Goal: Task Accomplishment & Management: Use online tool/utility

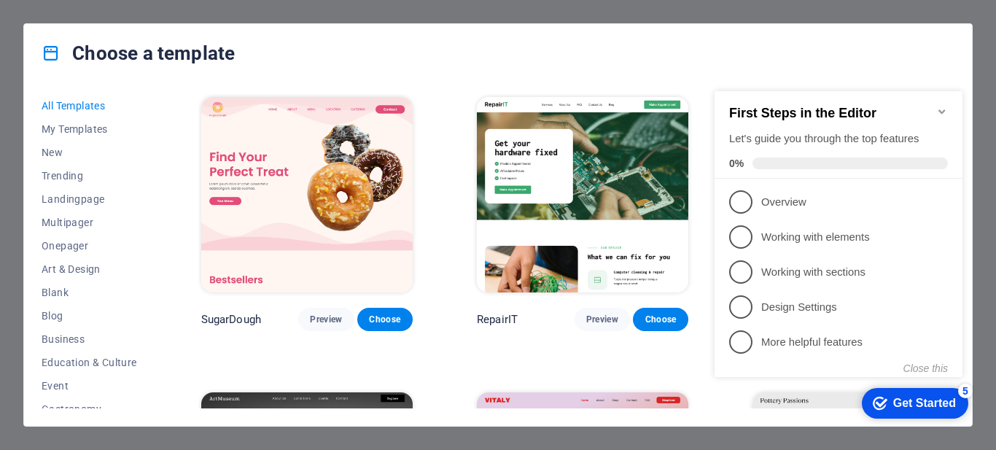
click at [945, 106] on icon "Minimize checklist" at bounding box center [942, 112] width 12 height 12
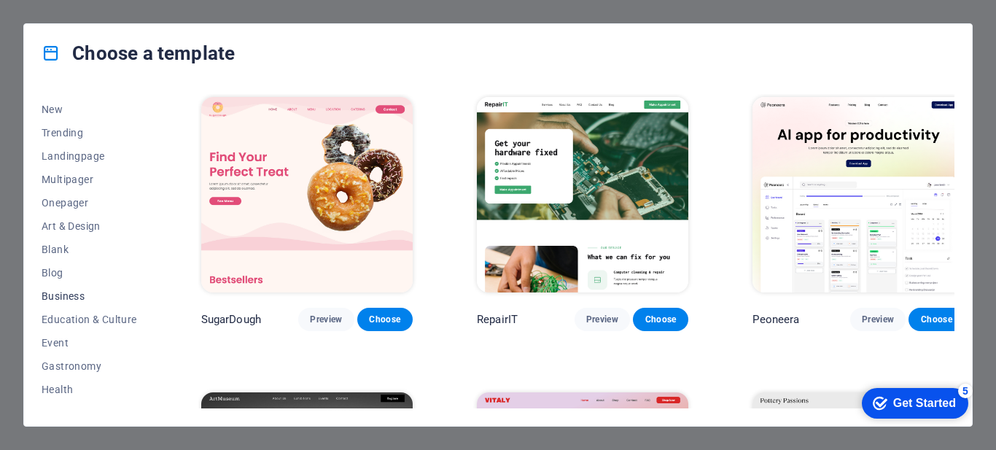
scroll to position [73, 0]
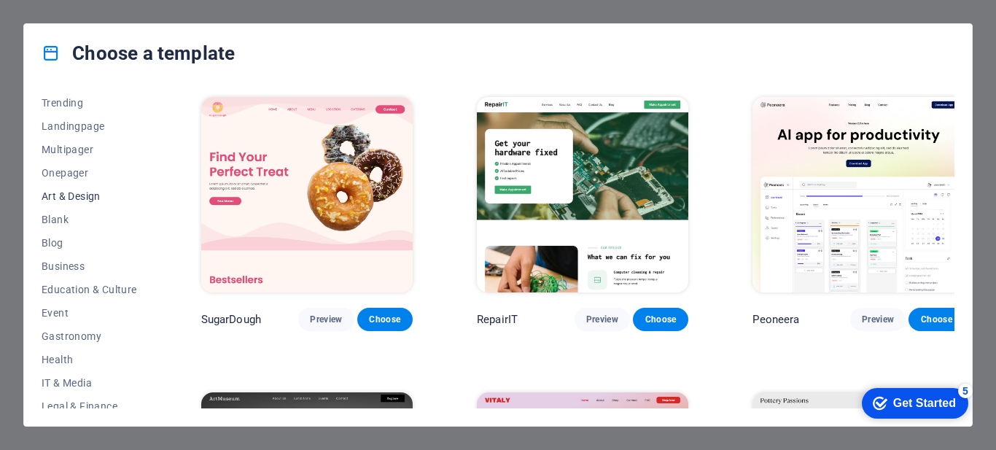
click at [92, 196] on span "Art & Design" at bounding box center [90, 196] width 96 height 12
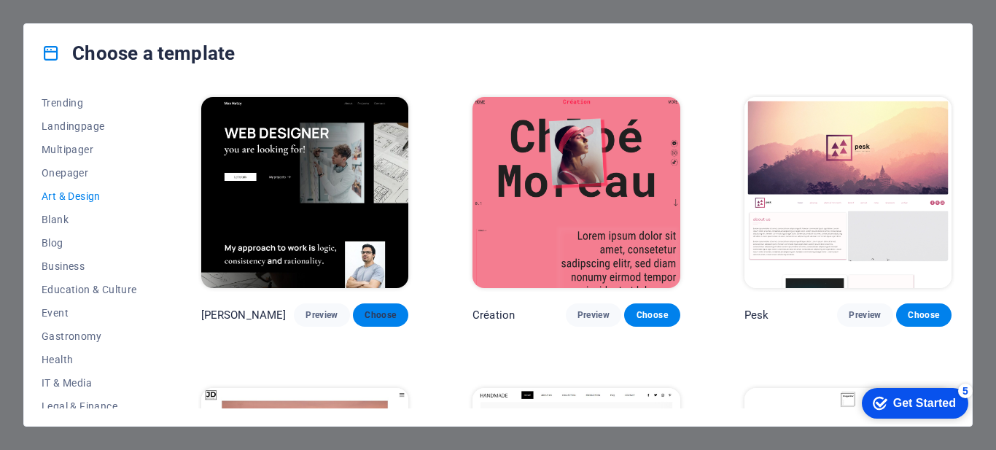
click at [386, 311] on span "Choose" at bounding box center [381, 315] width 32 height 12
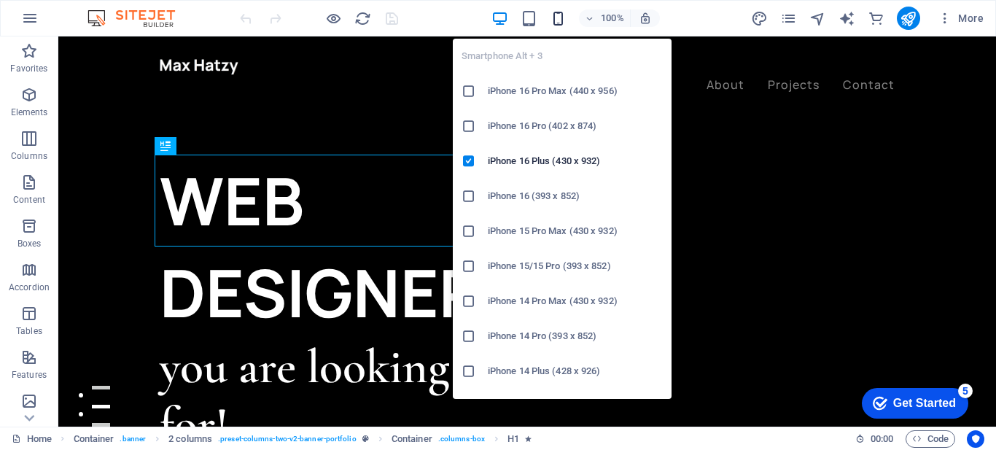
click at [553, 22] on icon "button" at bounding box center [558, 18] width 17 height 17
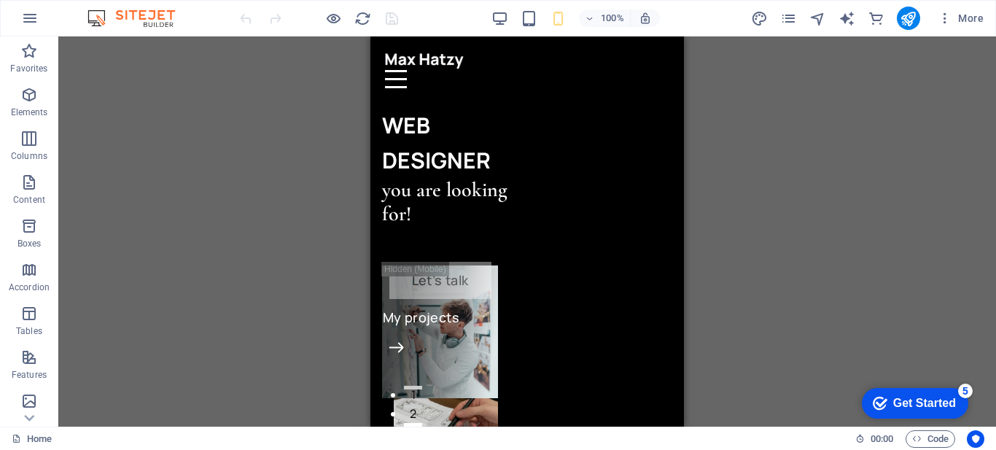
drag, startPoint x: 677, startPoint y: 66, endPoint x: 1057, endPoint y: 93, distance: 380.8
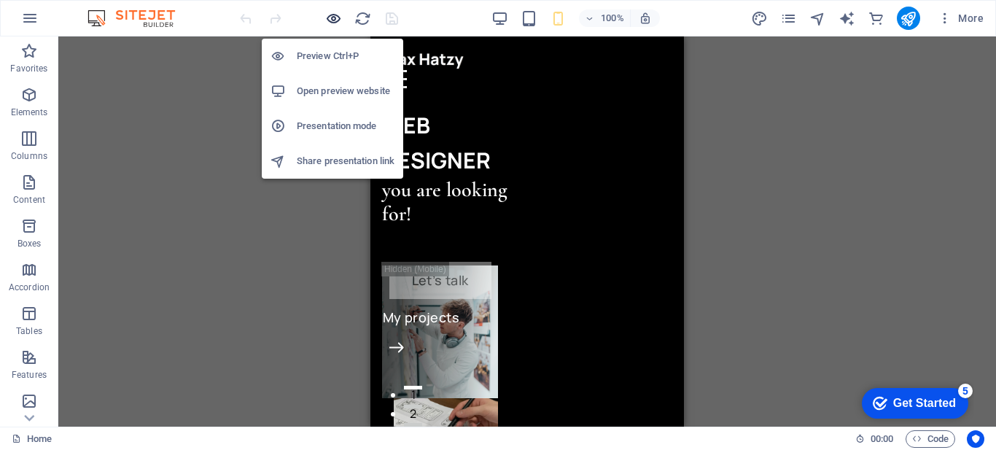
click at [331, 20] on icon "button" at bounding box center [333, 18] width 17 height 17
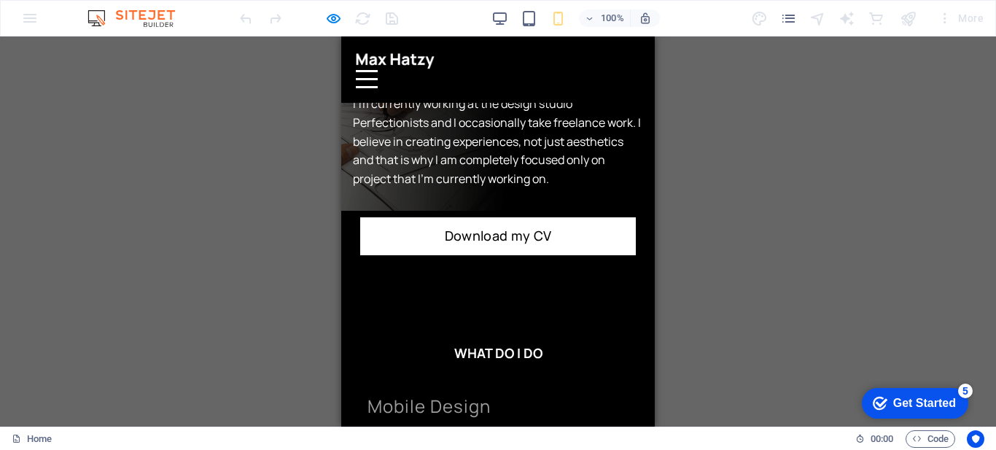
scroll to position [1250, 0]
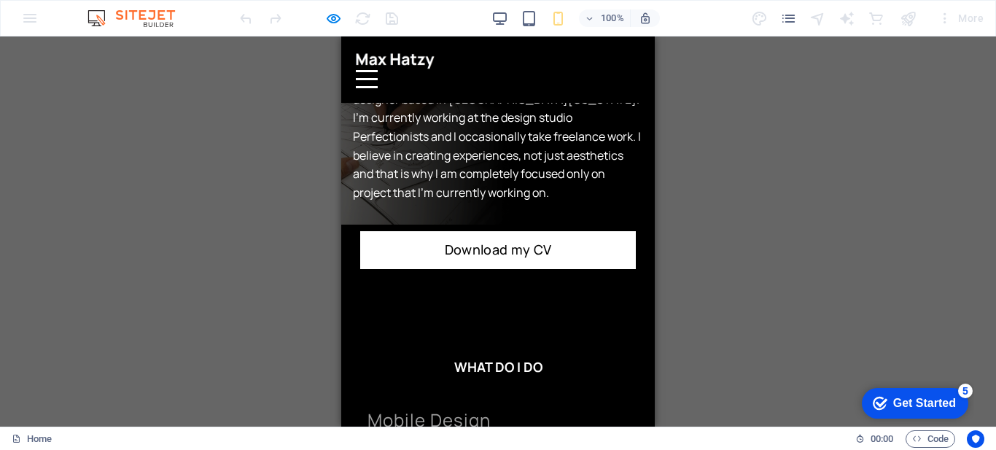
drag, startPoint x: 654, startPoint y: 193, endPoint x: 997, endPoint y: 218, distance: 343.7
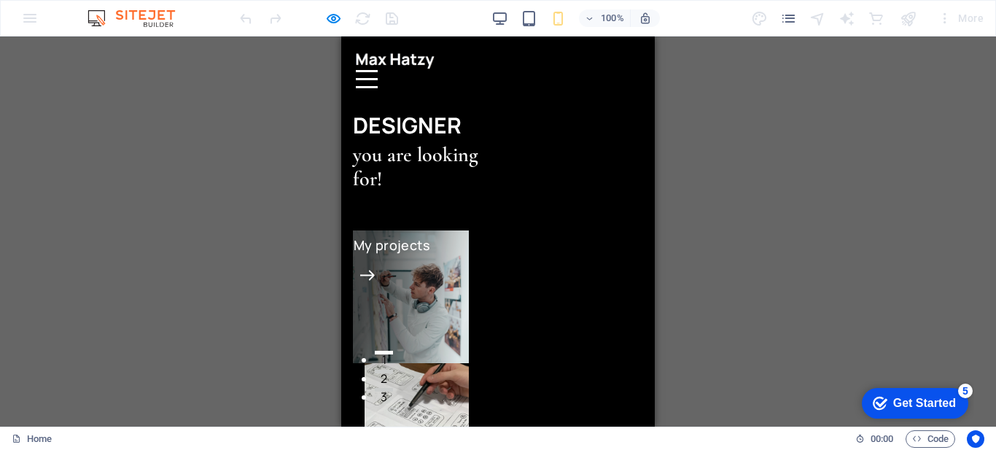
scroll to position [0, 0]
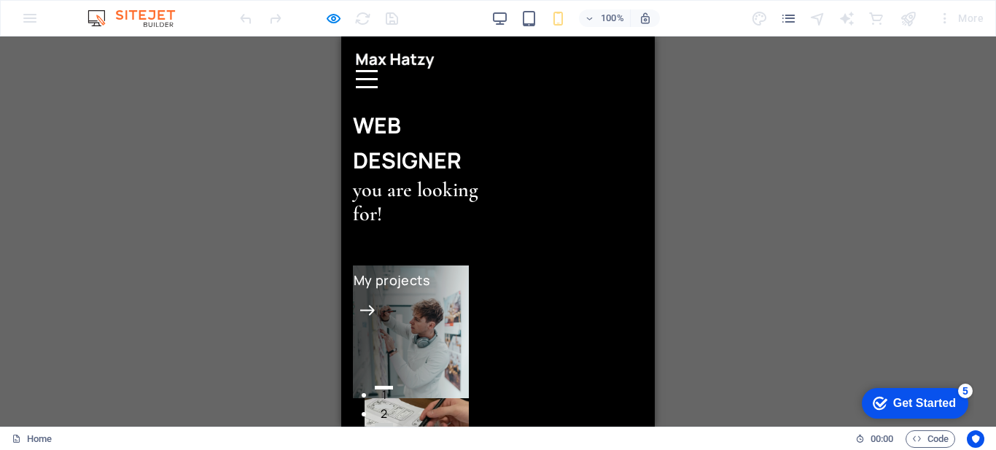
drag, startPoint x: 649, startPoint y: 193, endPoint x: 1027, endPoint y: 87, distance: 393.2
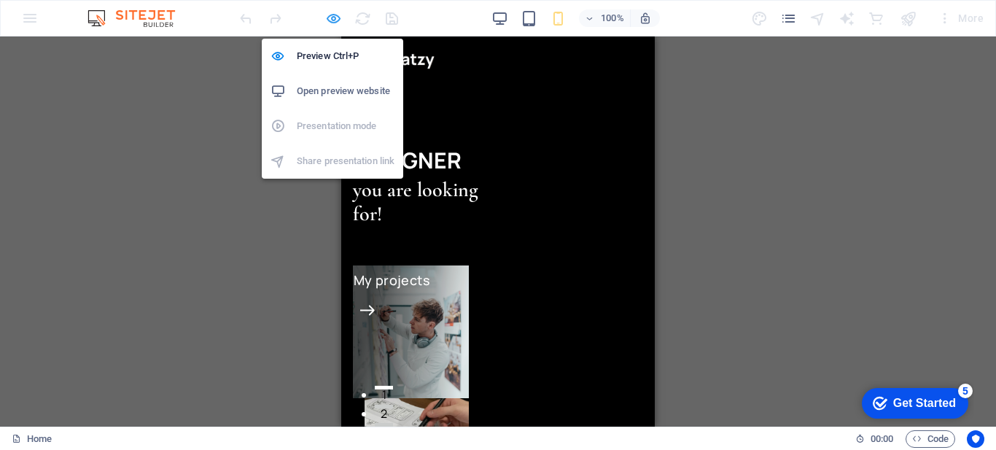
click at [329, 20] on icon "button" at bounding box center [333, 18] width 17 height 17
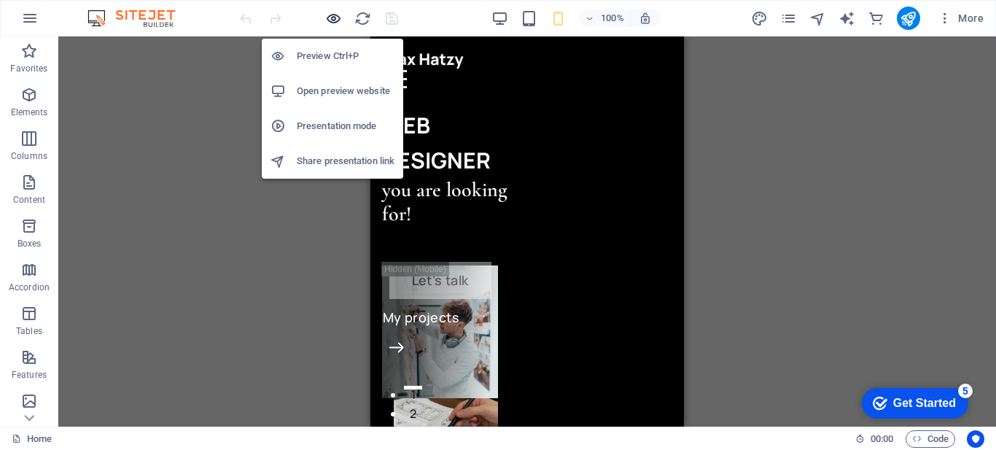
click at [334, 23] on icon "button" at bounding box center [333, 18] width 17 height 17
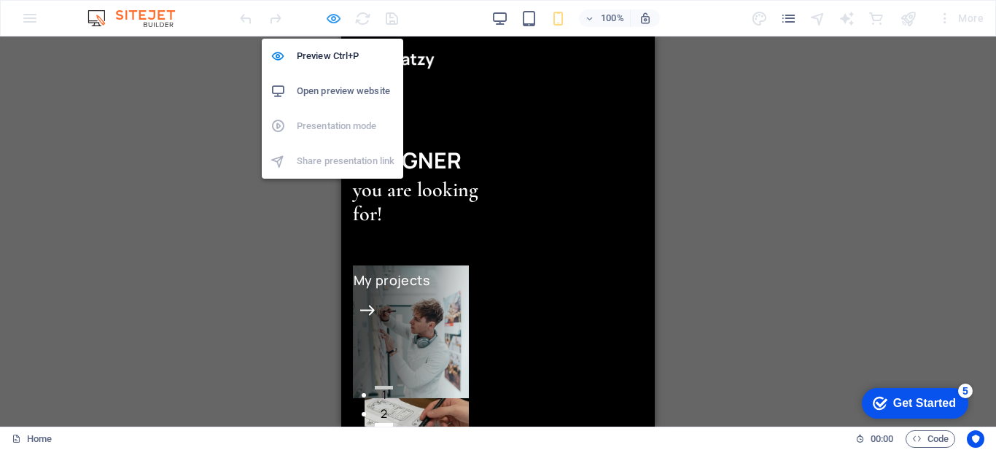
click at [333, 21] on icon "button" at bounding box center [333, 18] width 17 height 17
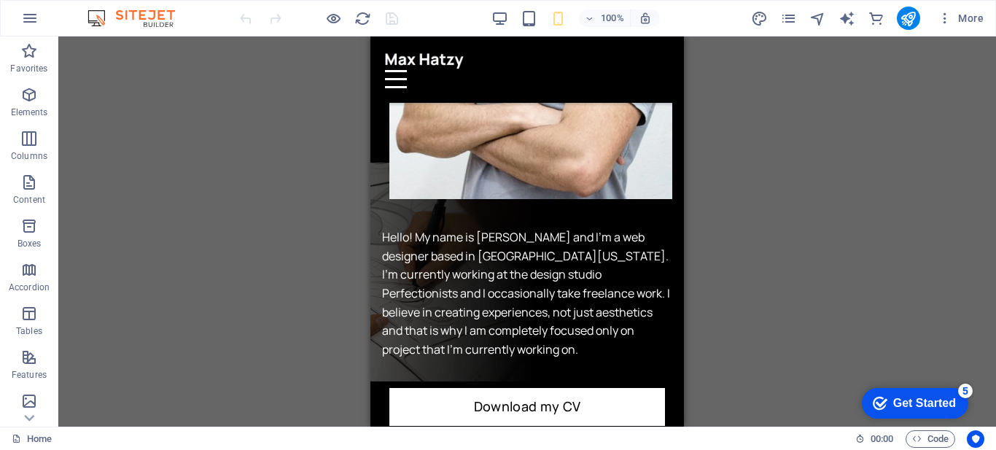
scroll to position [1063, 0]
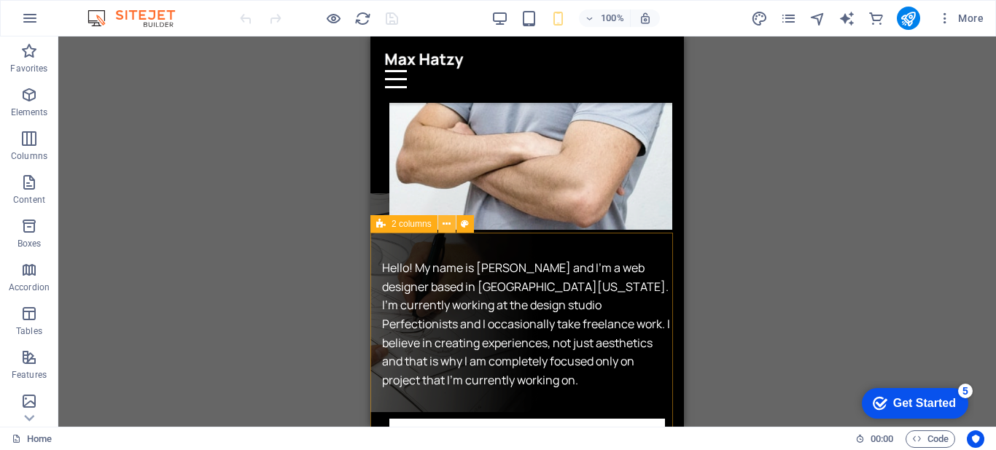
click at [450, 223] on icon at bounding box center [447, 224] width 8 height 15
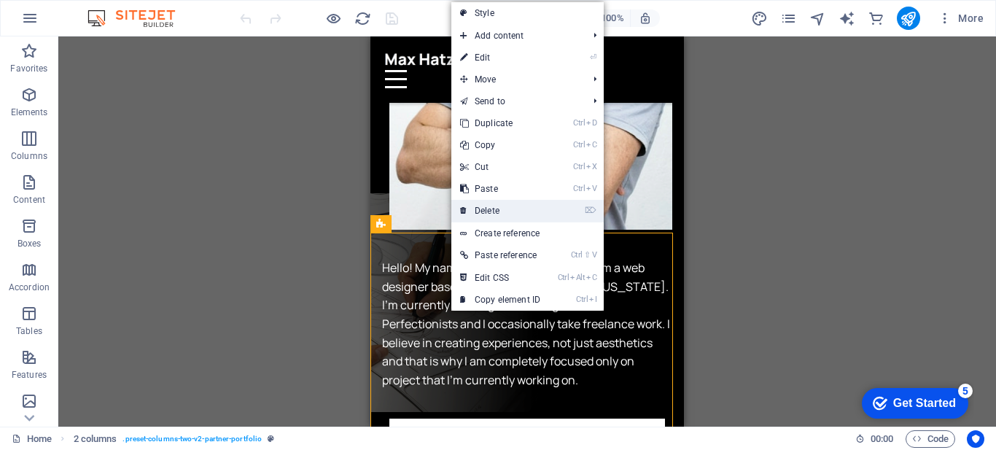
click at [504, 207] on link "⌦ Delete" at bounding box center [500, 211] width 98 height 22
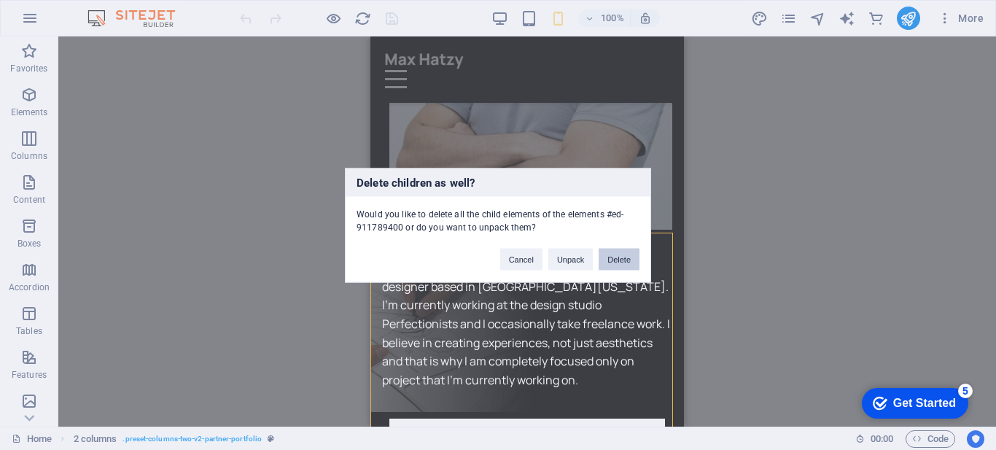
click at [621, 255] on button "Delete" at bounding box center [619, 259] width 41 height 22
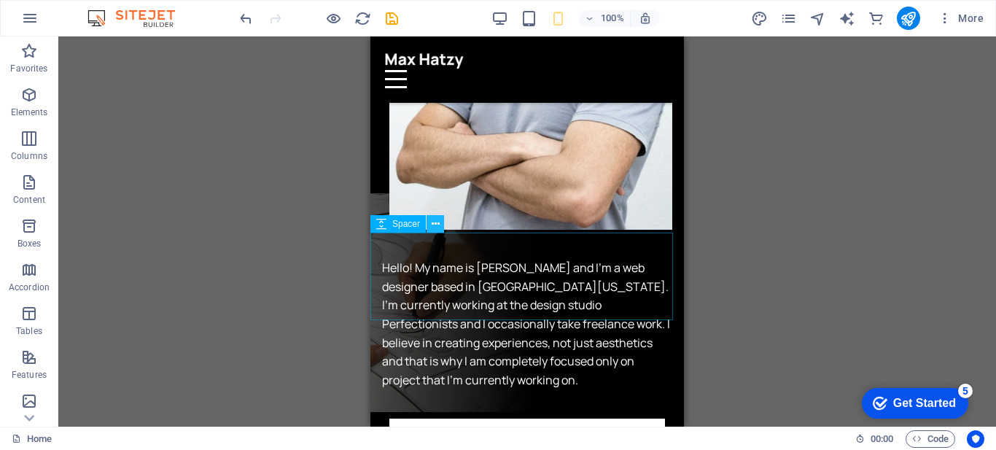
click at [437, 226] on icon at bounding box center [436, 224] width 8 height 15
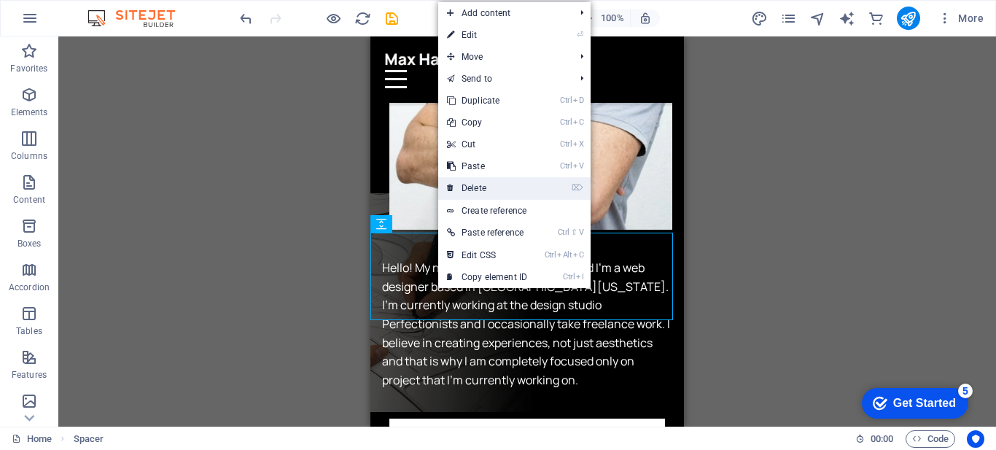
click at [512, 182] on link "⌦ Delete" at bounding box center [487, 188] width 98 height 22
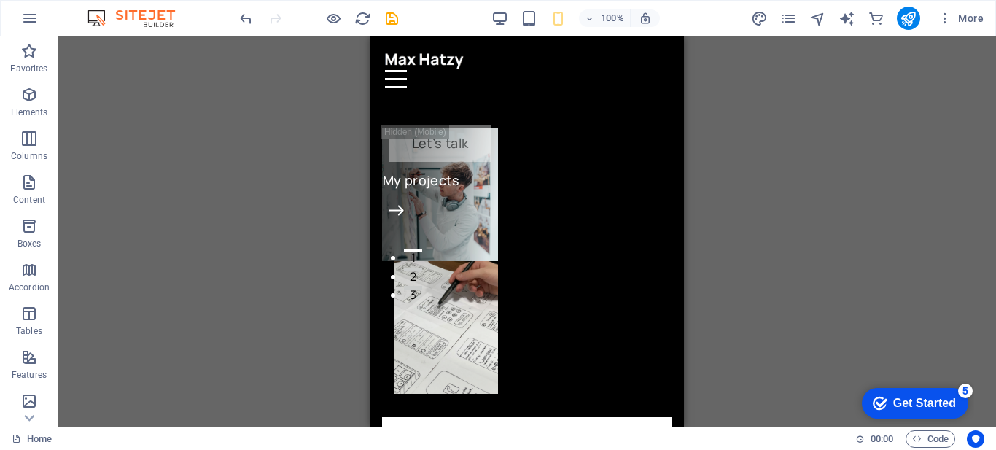
scroll to position [0, 0]
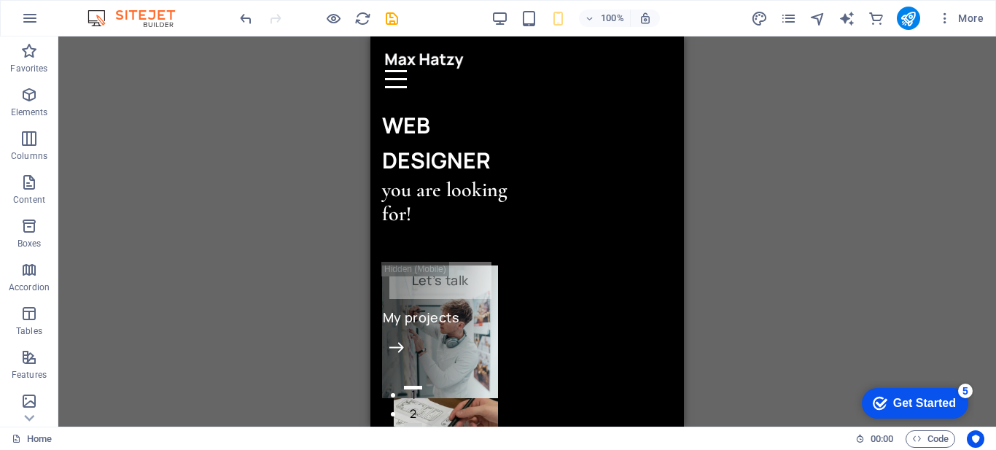
click at [718, 39] on div "Drag here to replace the existing content. Press “Ctrl” if you want to create a…" at bounding box center [527, 231] width 938 height 390
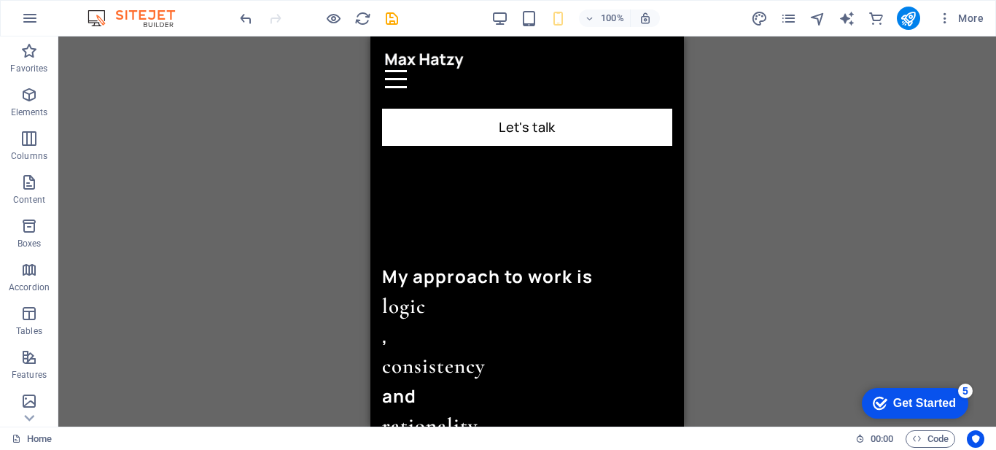
scroll to position [452, 0]
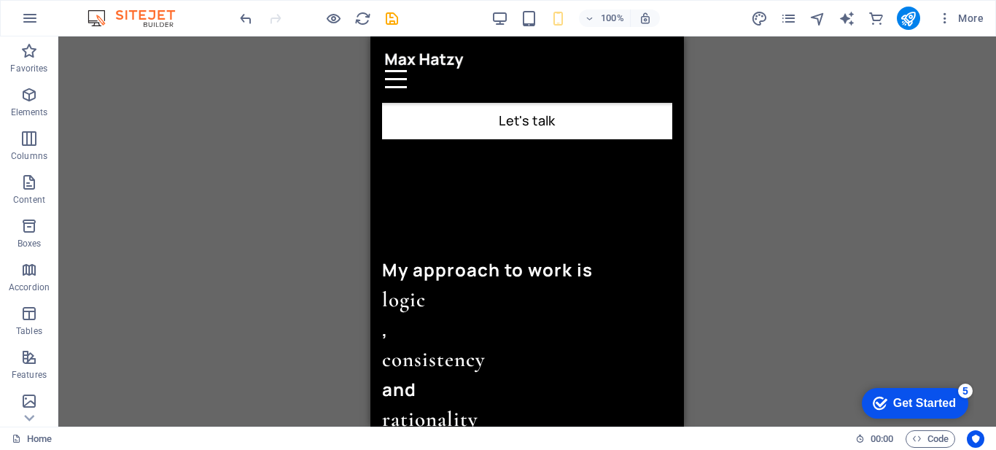
drag, startPoint x: 675, startPoint y: 70, endPoint x: 1056, endPoint y: 206, distance: 404.8
click at [441, 288] on icon at bounding box center [444, 289] width 8 height 15
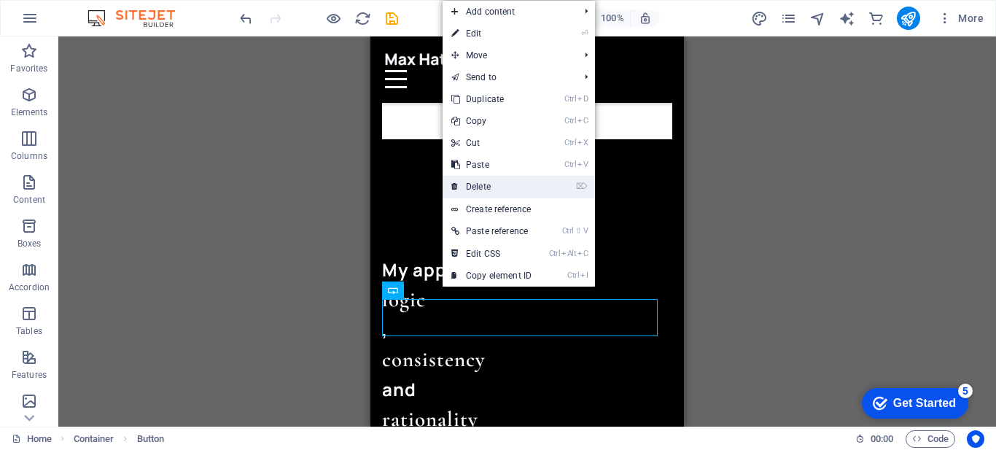
click at [540, 190] on link "⌦ Delete" at bounding box center [492, 187] width 98 height 22
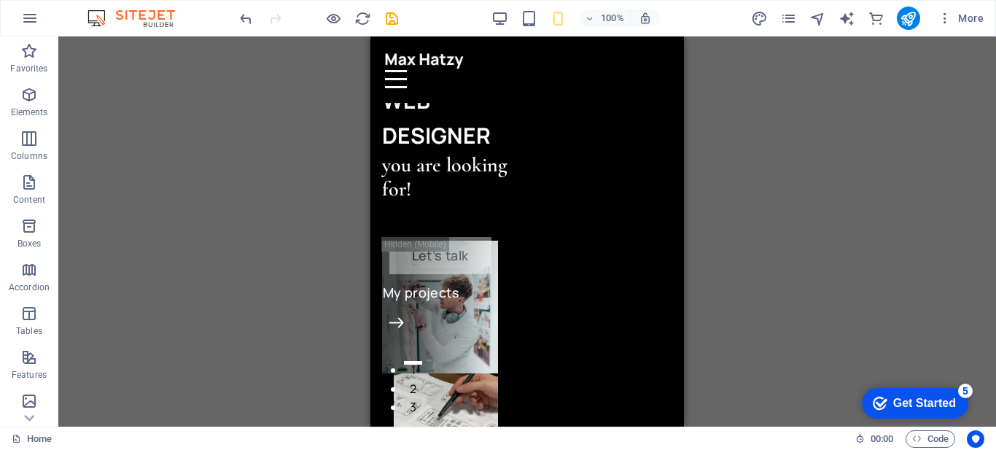
scroll to position [0, 0]
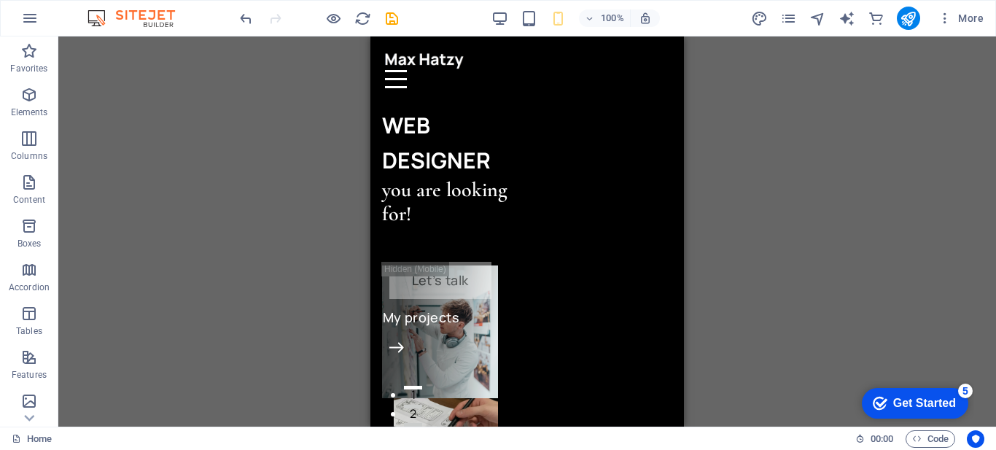
drag, startPoint x: 675, startPoint y: 128, endPoint x: 1066, endPoint y: 99, distance: 392.7
click at [448, 59] on div at bounding box center [527, 60] width 284 height 19
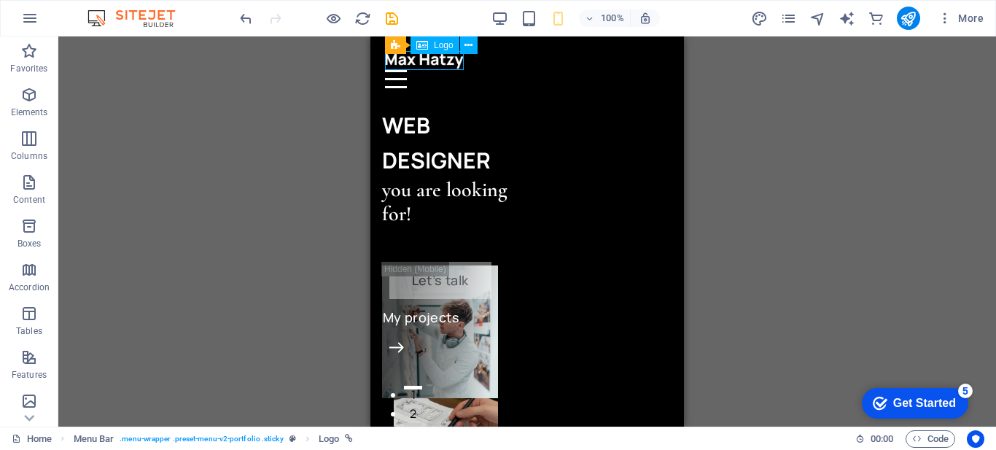
drag, startPoint x: 448, startPoint y: 59, endPoint x: 718, endPoint y: 106, distance: 273.8
click at [448, 59] on div at bounding box center [527, 60] width 284 height 19
select select "px"
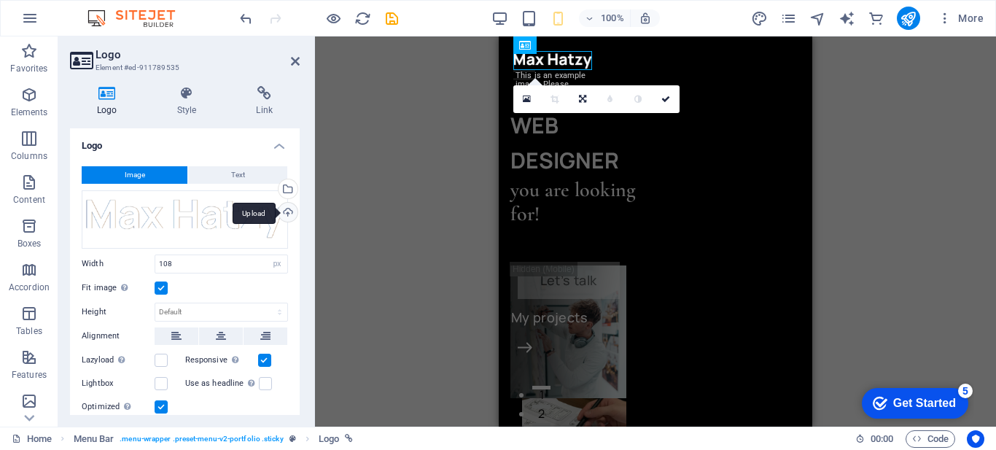
click at [287, 213] on div "Upload" at bounding box center [287, 214] width 22 height 22
click at [285, 213] on div "Upload" at bounding box center [287, 214] width 22 height 22
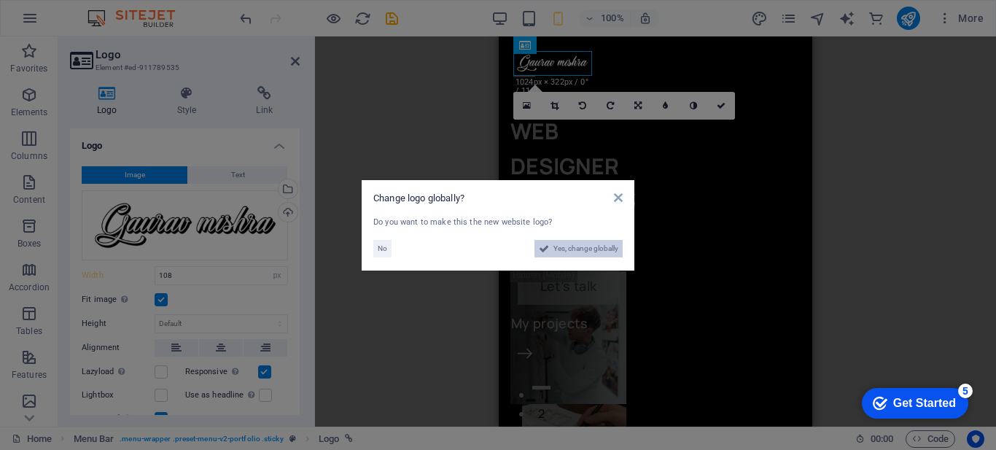
click at [574, 248] on span "Yes, change globally" at bounding box center [585, 249] width 65 height 18
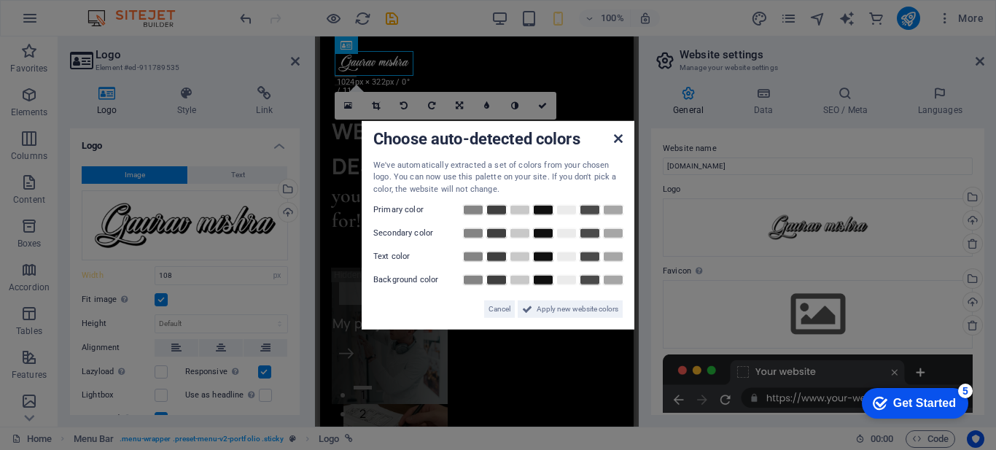
click at [619, 137] on icon at bounding box center [618, 138] width 9 height 12
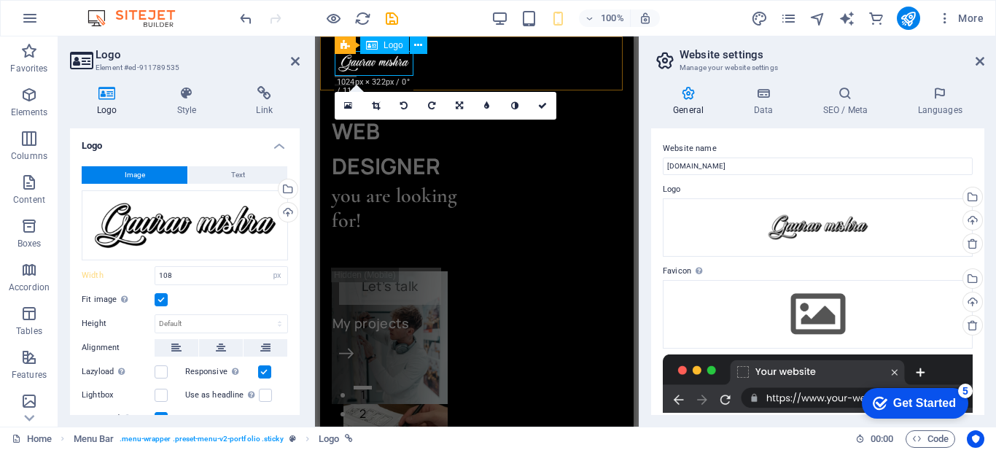
click at [406, 65] on div at bounding box center [477, 63] width 284 height 25
click at [246, 52] on h2 "Logo" at bounding box center [198, 54] width 204 height 13
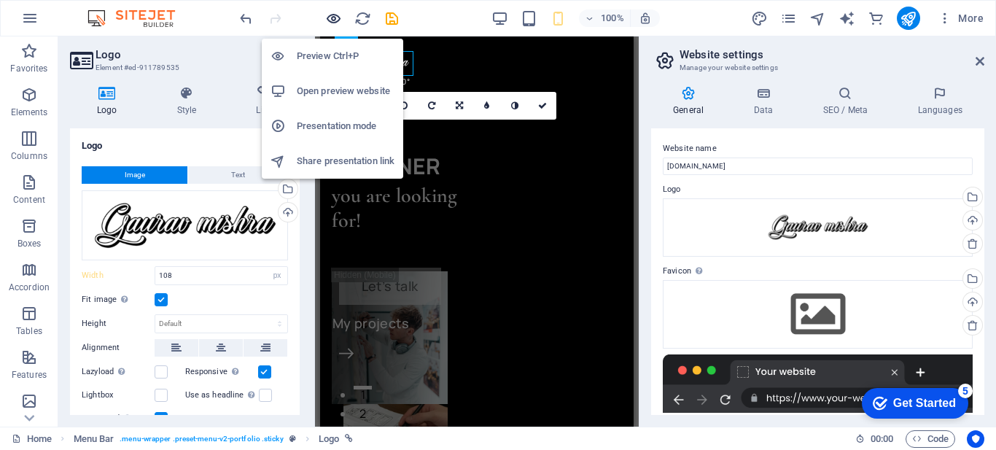
click at [329, 20] on icon "button" at bounding box center [333, 18] width 17 height 17
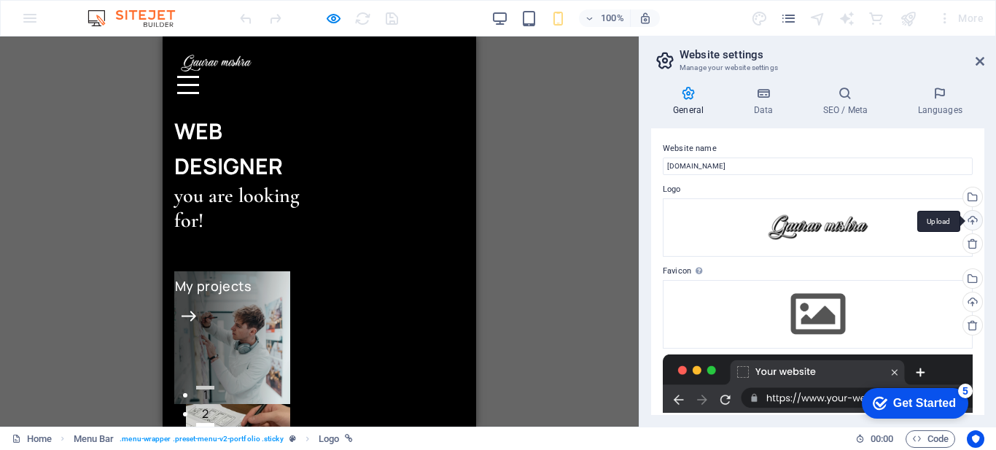
click at [967, 220] on div "Upload" at bounding box center [971, 222] width 22 height 22
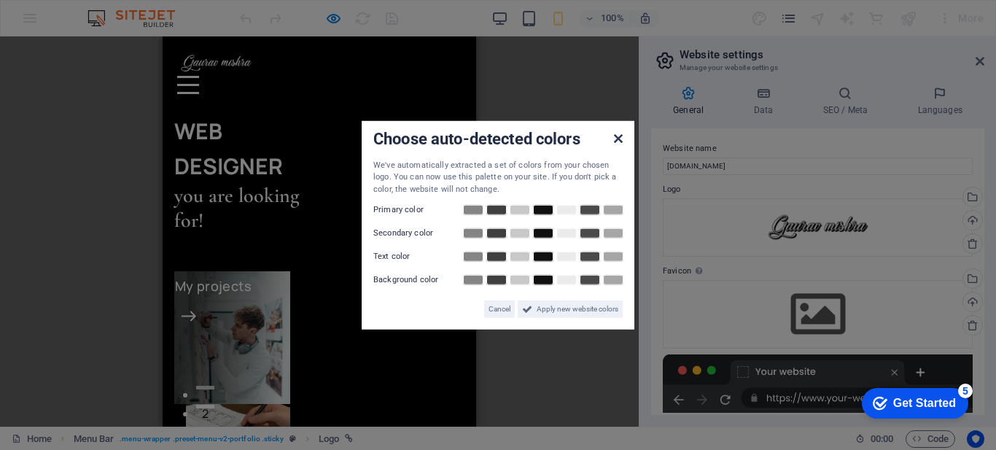
click at [621, 139] on icon at bounding box center [618, 138] width 9 height 12
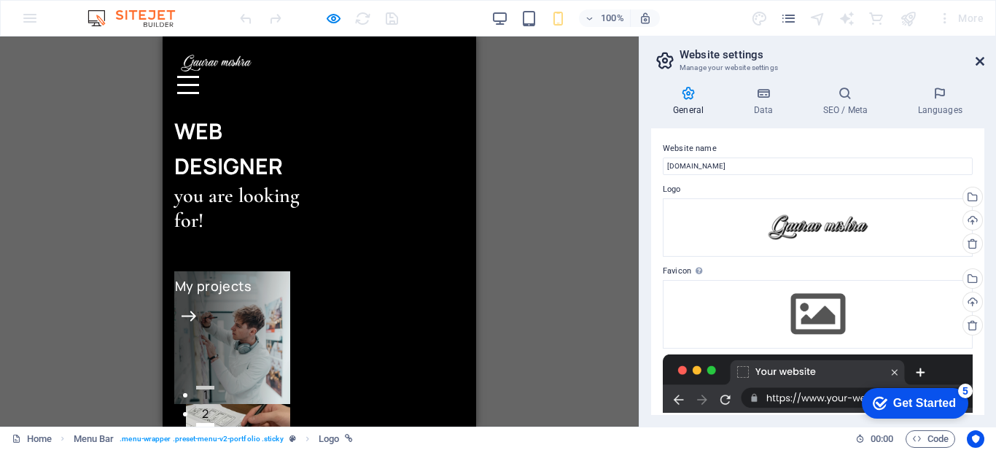
click at [982, 63] on icon at bounding box center [980, 61] width 9 height 12
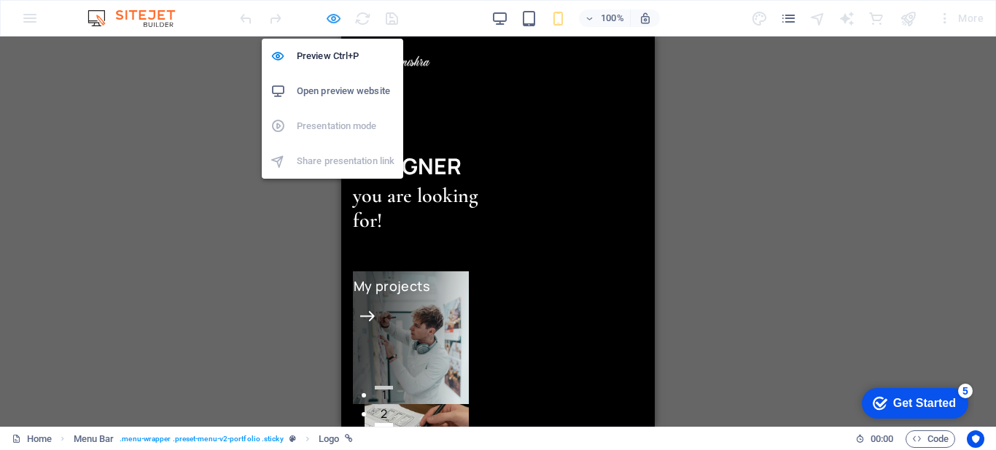
click at [331, 15] on icon "button" at bounding box center [333, 18] width 17 height 17
select select "px"
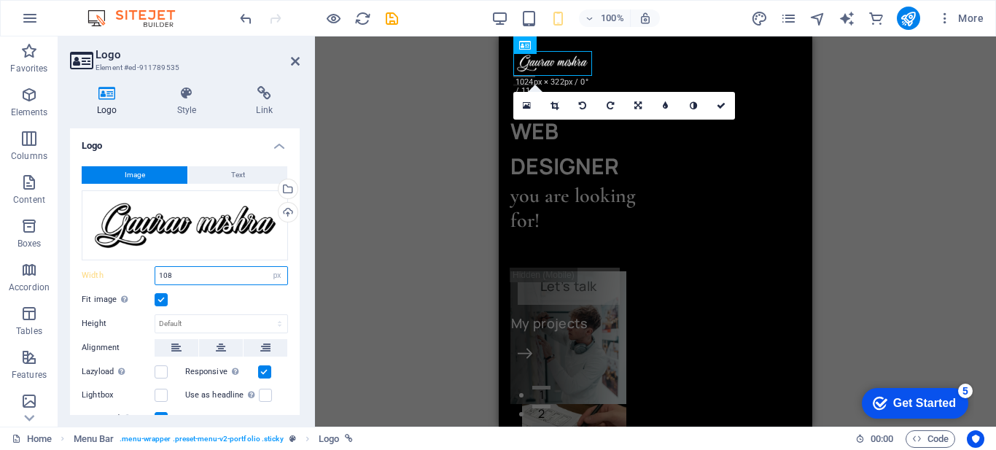
click at [199, 277] on input "108" at bounding box center [221, 276] width 132 height 18
click at [173, 274] on input "108" at bounding box center [221, 276] width 132 height 18
click at [166, 276] on input "120" at bounding box center [221, 276] width 132 height 18
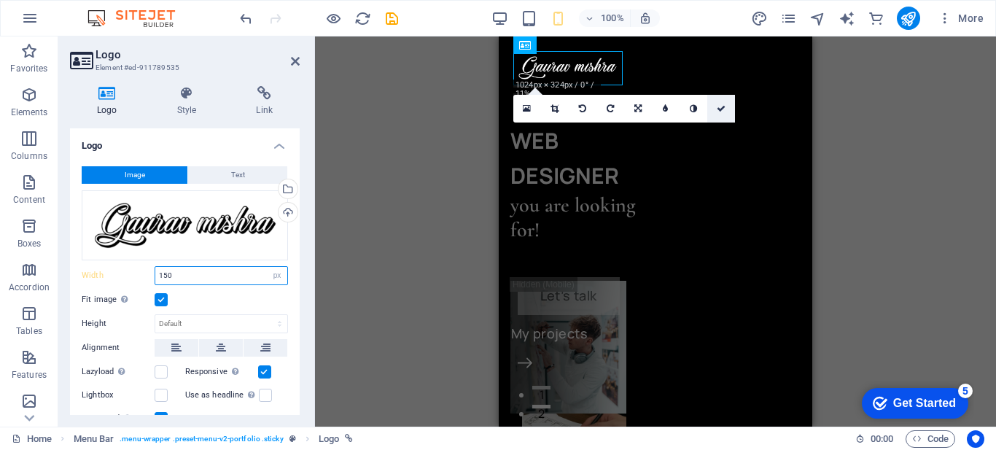
type input "150"
click at [720, 107] on icon at bounding box center [721, 108] width 9 height 9
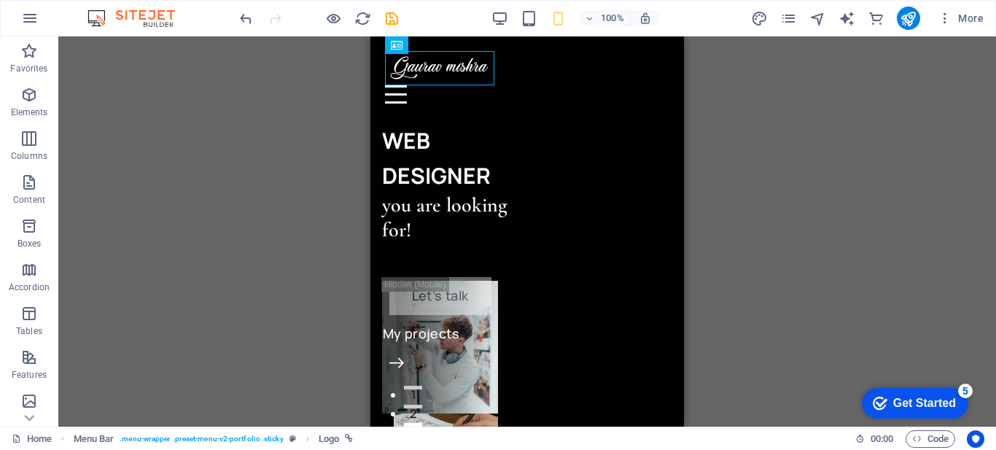
click at [241, 127] on div "2 columns Container H1 Container 2 columns 2 columns Container H2 Menu Bar Menu…" at bounding box center [527, 231] width 938 height 390
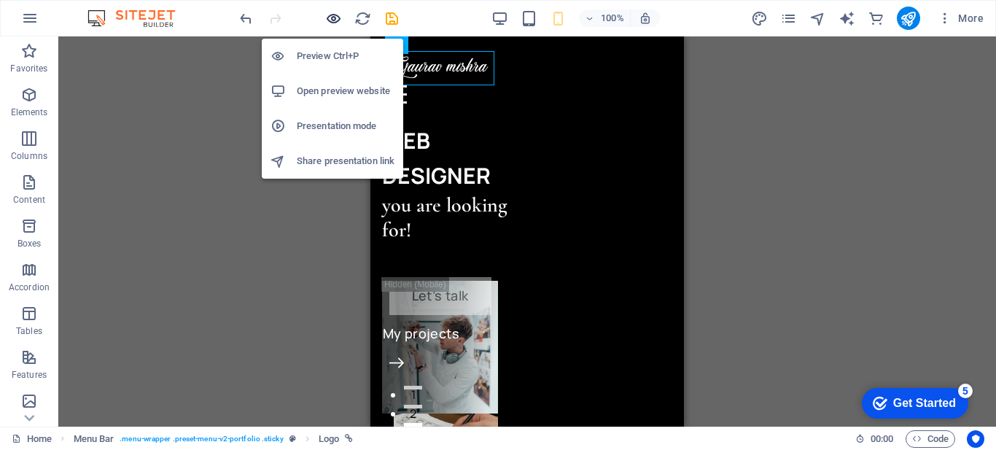
click at [328, 20] on icon "button" at bounding box center [333, 18] width 17 height 17
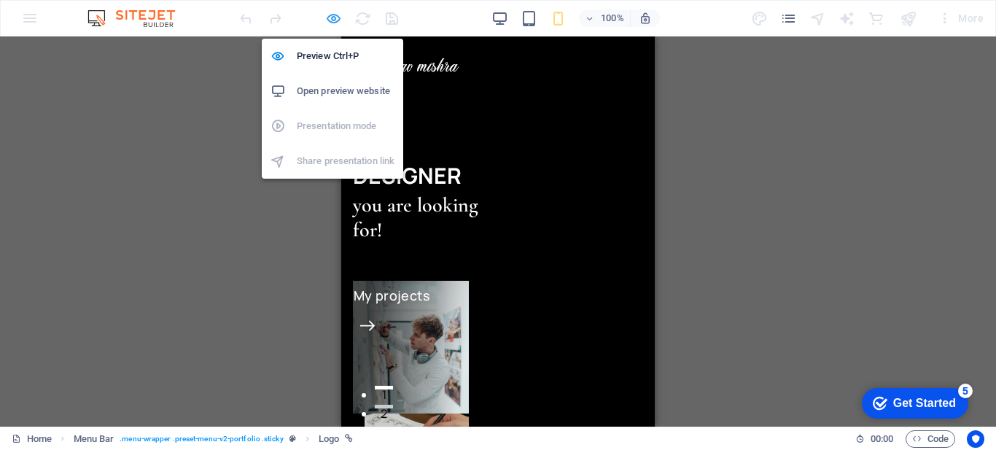
click at [331, 20] on icon "button" at bounding box center [333, 18] width 17 height 17
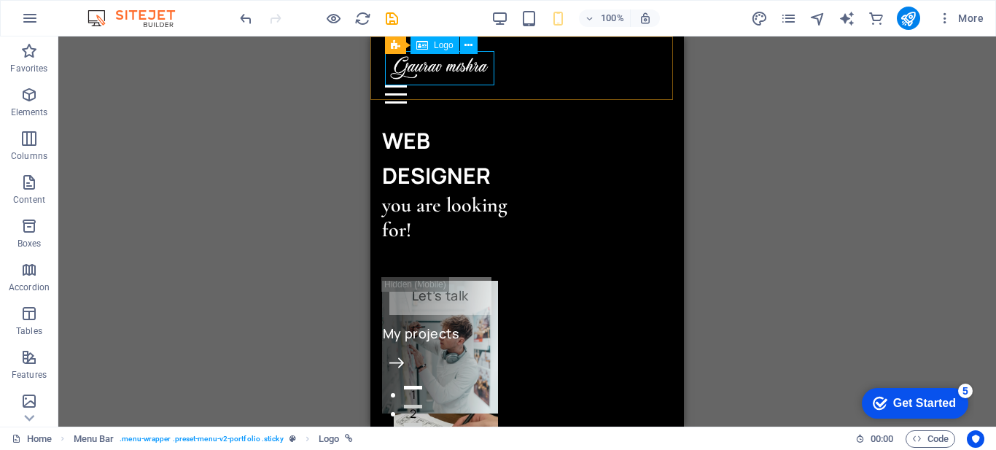
click at [448, 74] on div at bounding box center [527, 68] width 284 height 34
select select "px"
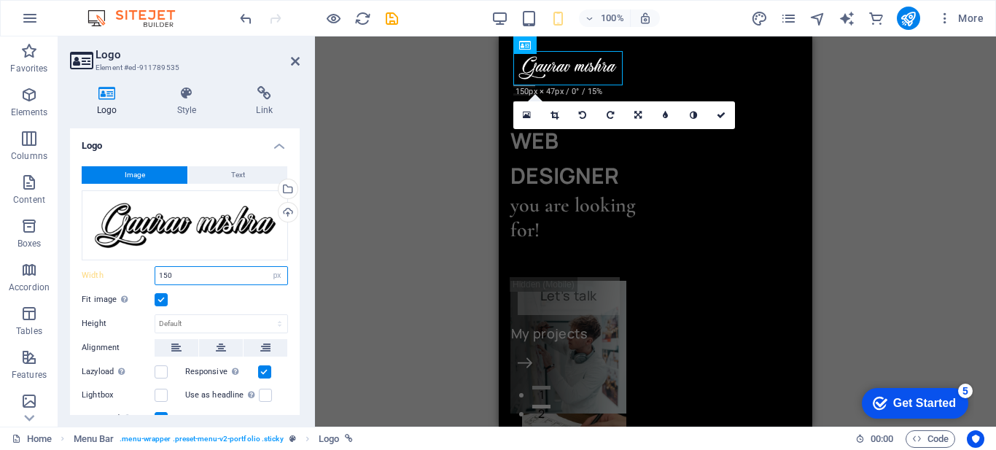
drag, startPoint x: 176, startPoint y: 276, endPoint x: 162, endPoint y: 273, distance: 14.7
click at [162, 273] on input "150" at bounding box center [221, 276] width 132 height 18
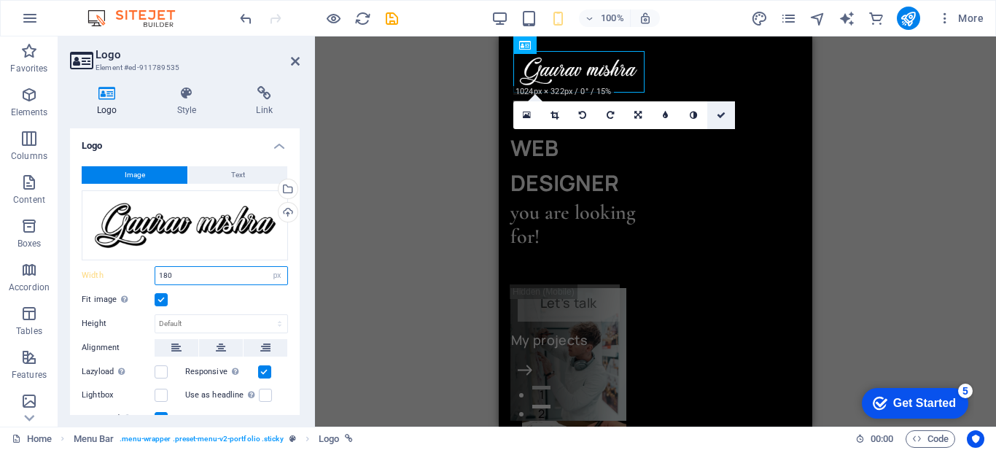
type input "180"
click at [718, 118] on icon at bounding box center [721, 115] width 9 height 9
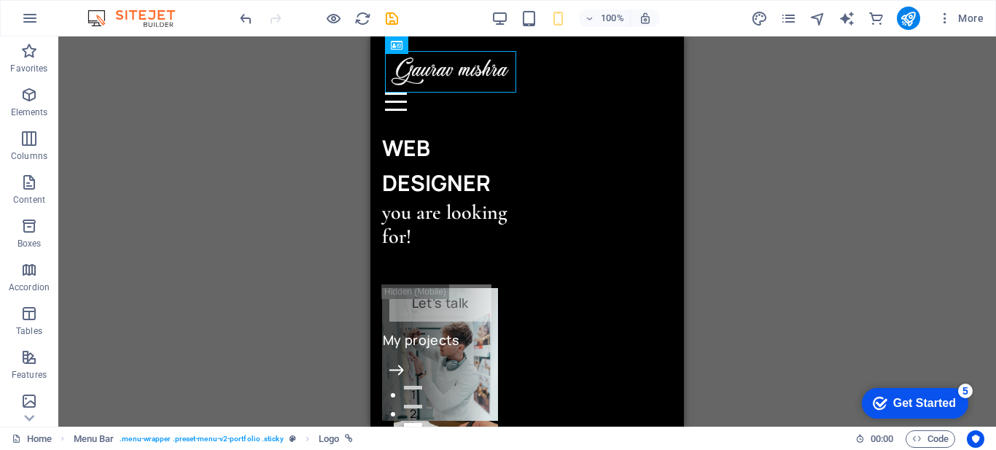
click at [824, 81] on div "2 columns Container H1 Container 2 columns 2 columns Container H2 Menu Bar Menu…" at bounding box center [527, 231] width 938 height 390
drag, startPoint x: 675, startPoint y: 63, endPoint x: 1068, endPoint y: 78, distance: 394.1
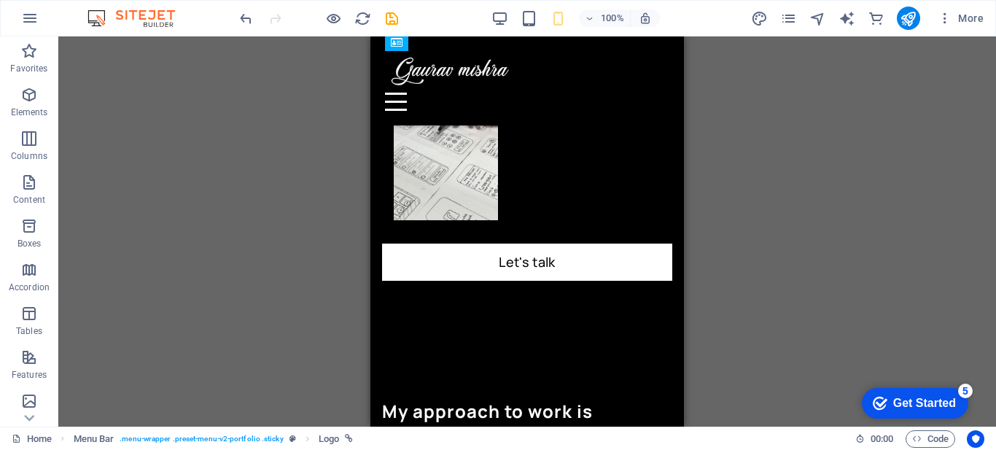
scroll to position [341, 0]
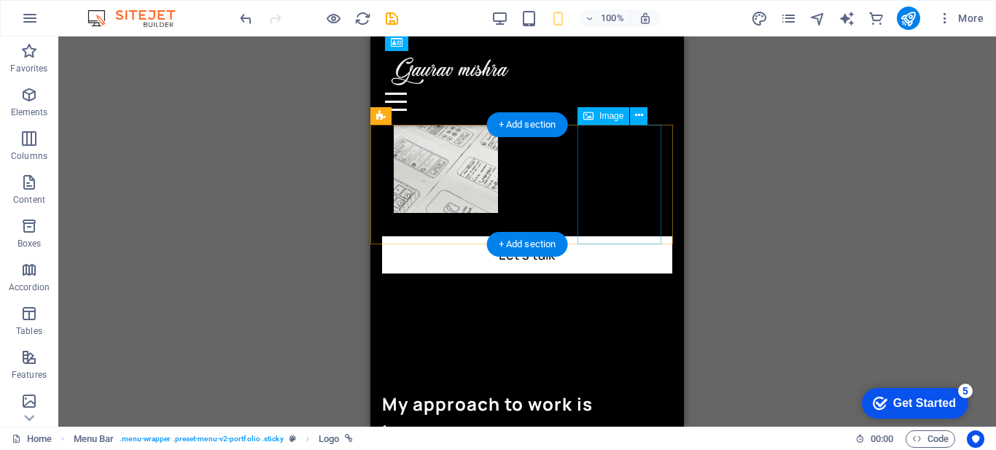
select select "%"
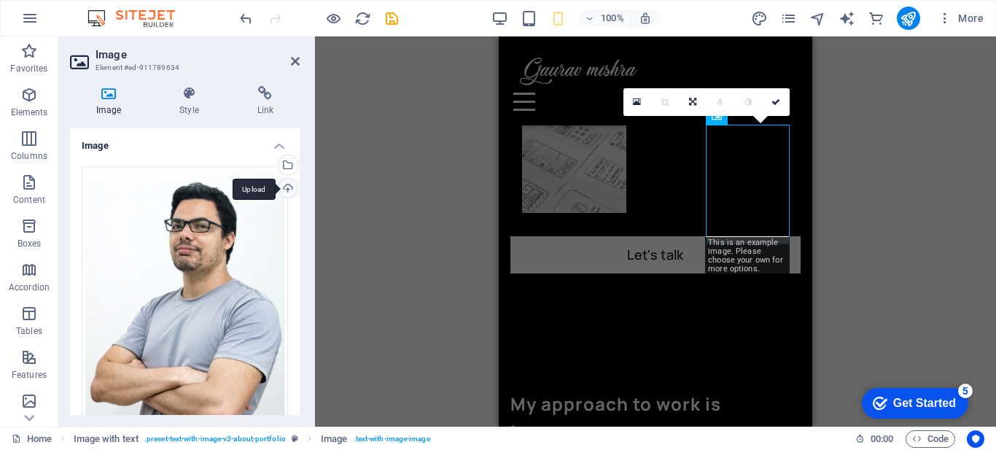
click at [284, 188] on div "Upload" at bounding box center [287, 190] width 22 height 22
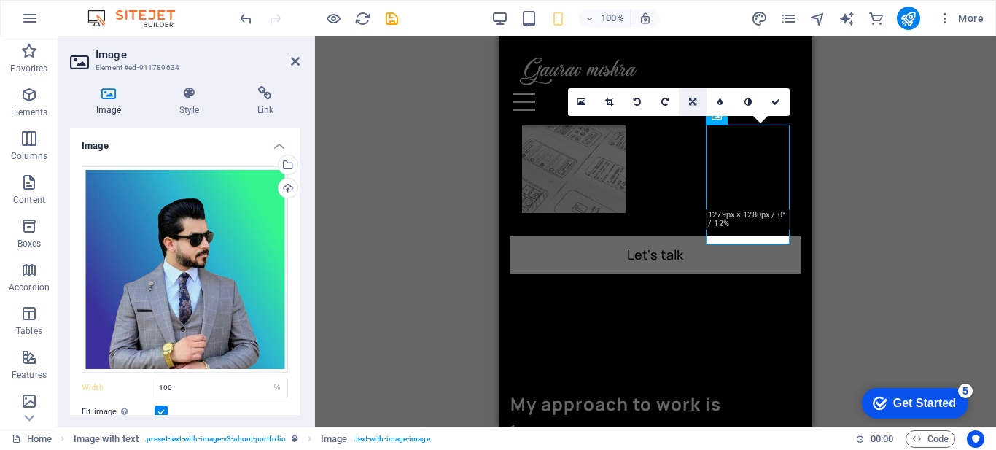
click at [694, 99] on icon at bounding box center [692, 102] width 7 height 9
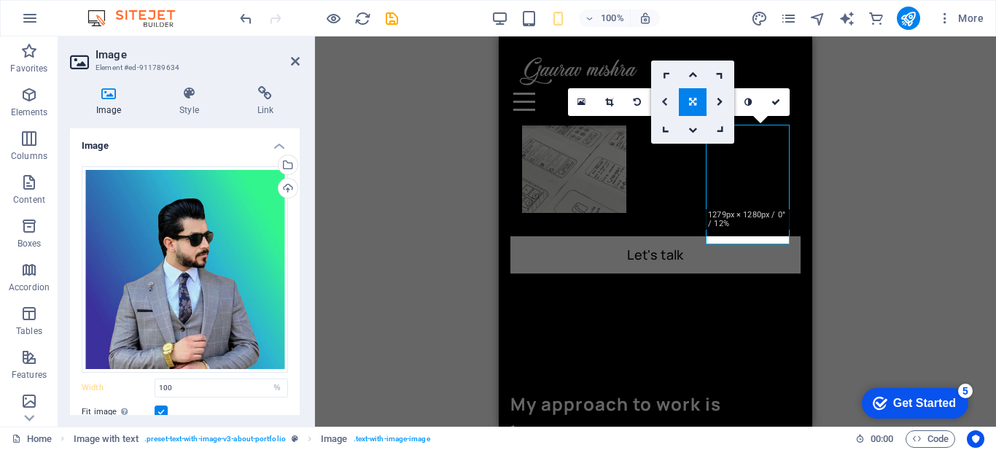
click at [665, 99] on icon at bounding box center [664, 102] width 7 height 9
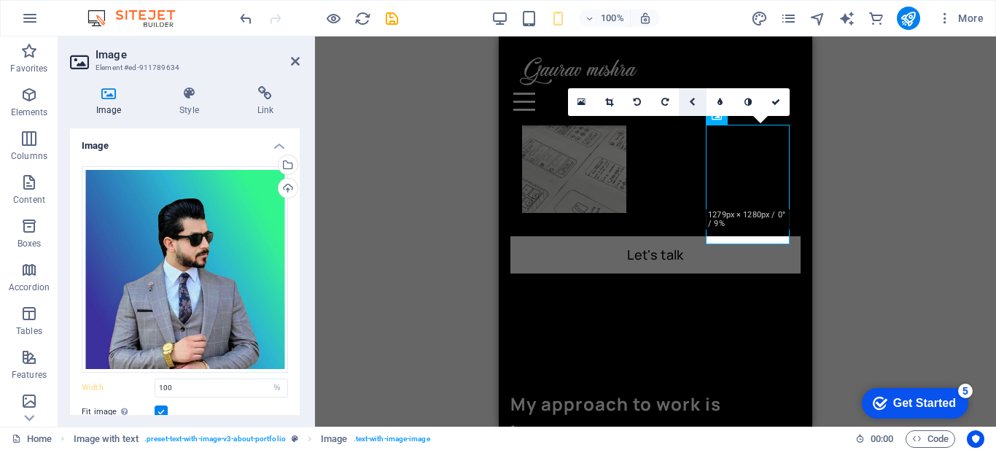
click at [694, 101] on icon at bounding box center [692, 102] width 7 height 9
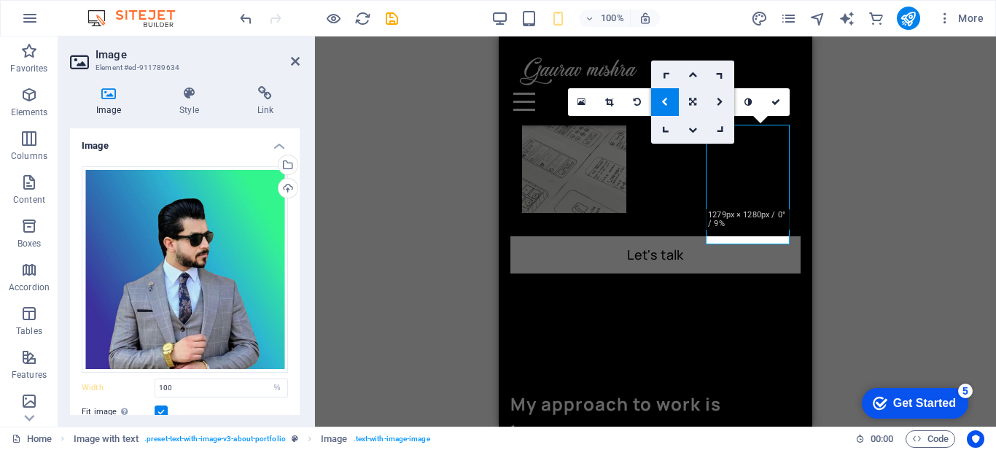
click at [686, 103] on link at bounding box center [693, 102] width 28 height 28
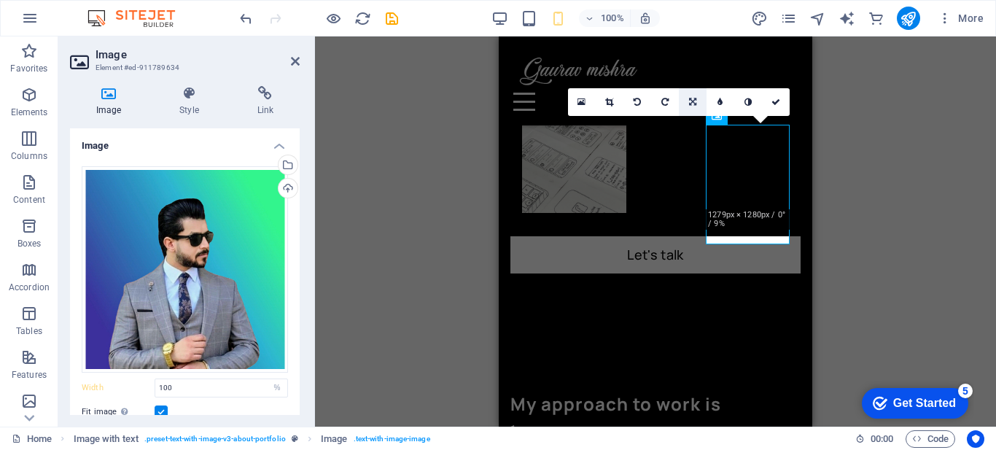
click at [686, 103] on link at bounding box center [693, 102] width 28 height 28
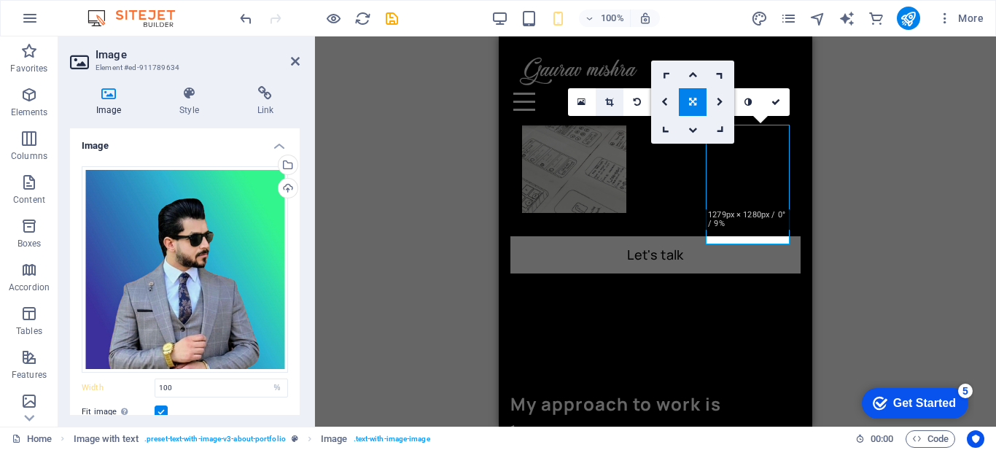
click at [610, 103] on icon at bounding box center [609, 102] width 8 height 9
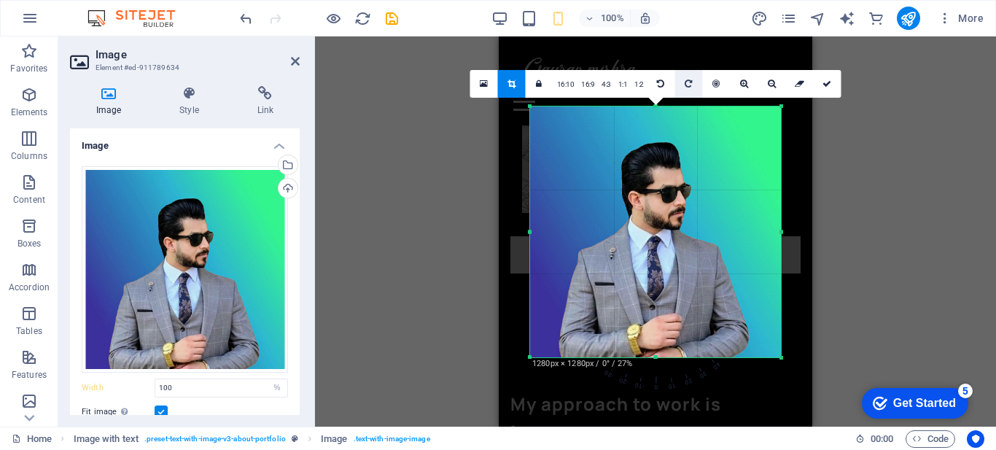
click at [685, 85] on icon at bounding box center [688, 83] width 7 height 9
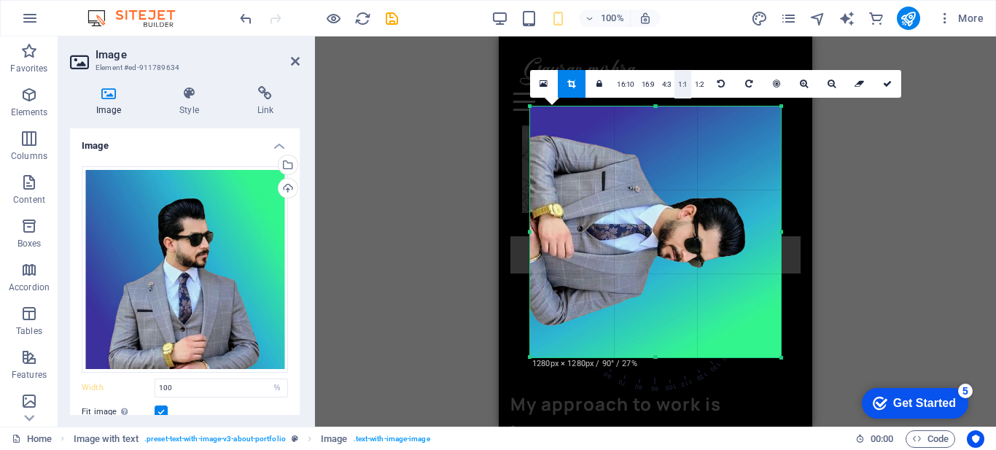
click at [684, 85] on link "1:1" at bounding box center [683, 85] width 17 height 28
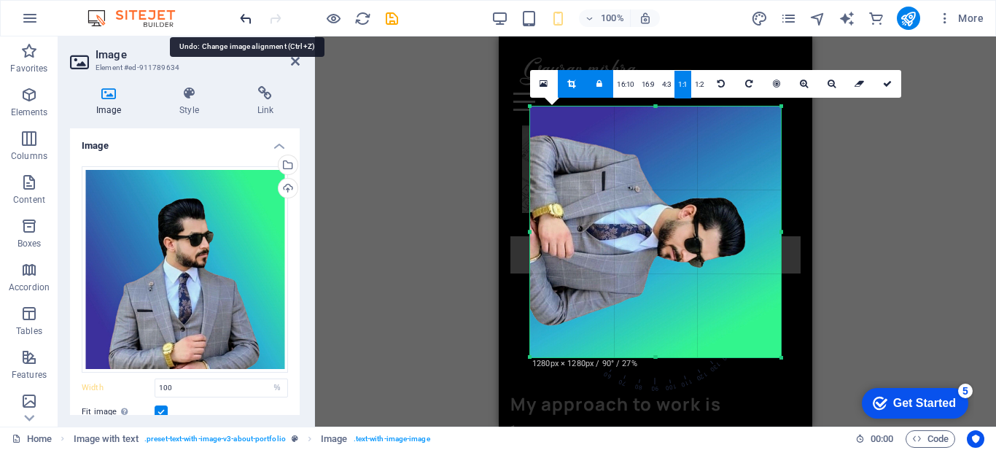
click at [241, 15] on icon "undo" at bounding box center [246, 18] width 17 height 17
click at [884, 79] on icon at bounding box center [887, 83] width 9 height 9
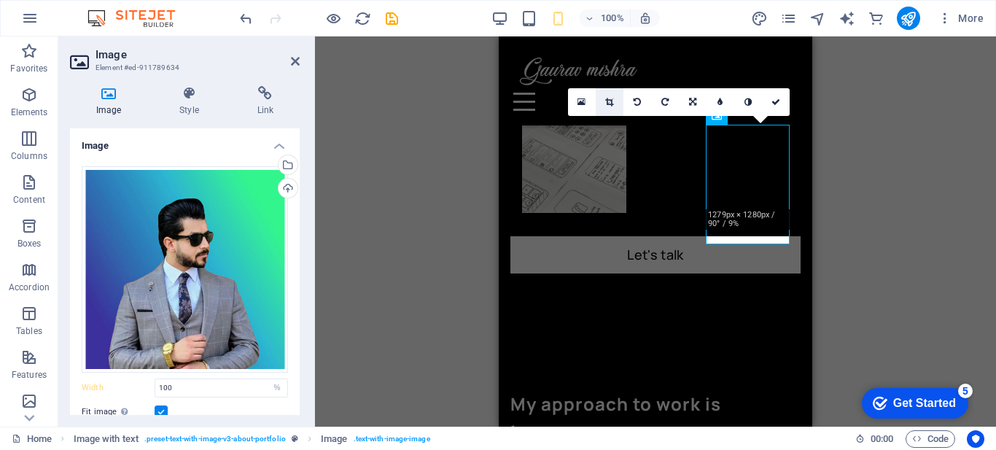
click at [605, 102] on icon at bounding box center [609, 102] width 8 height 9
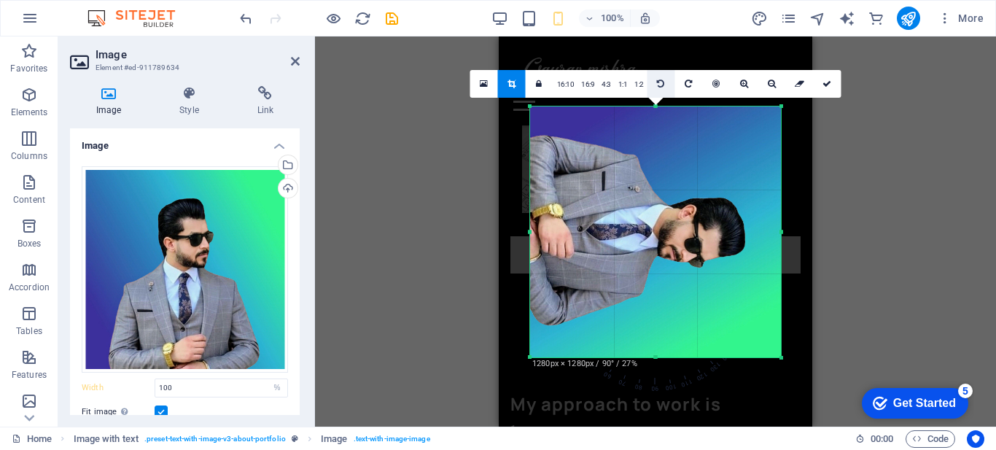
click at [659, 88] on icon at bounding box center [660, 83] width 7 height 9
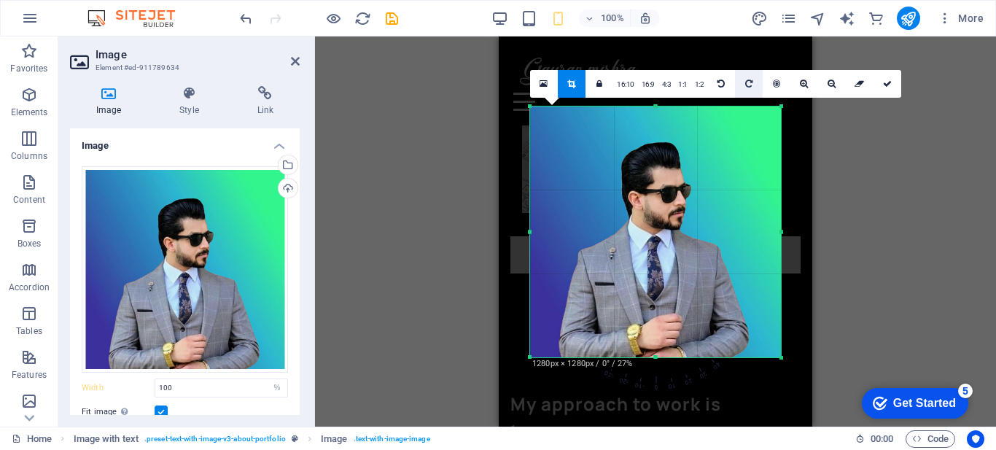
click at [747, 86] on icon at bounding box center [748, 83] width 7 height 9
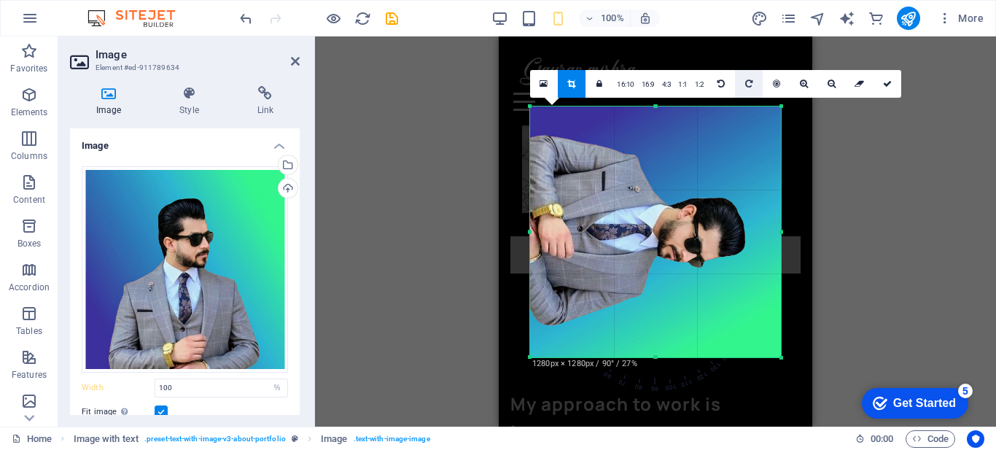
click at [747, 86] on icon at bounding box center [748, 83] width 7 height 9
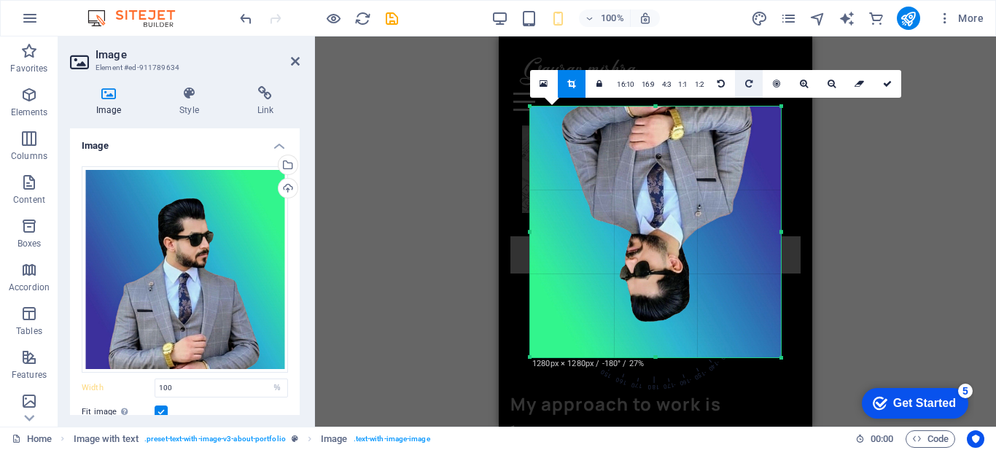
click at [747, 86] on icon at bounding box center [748, 83] width 7 height 9
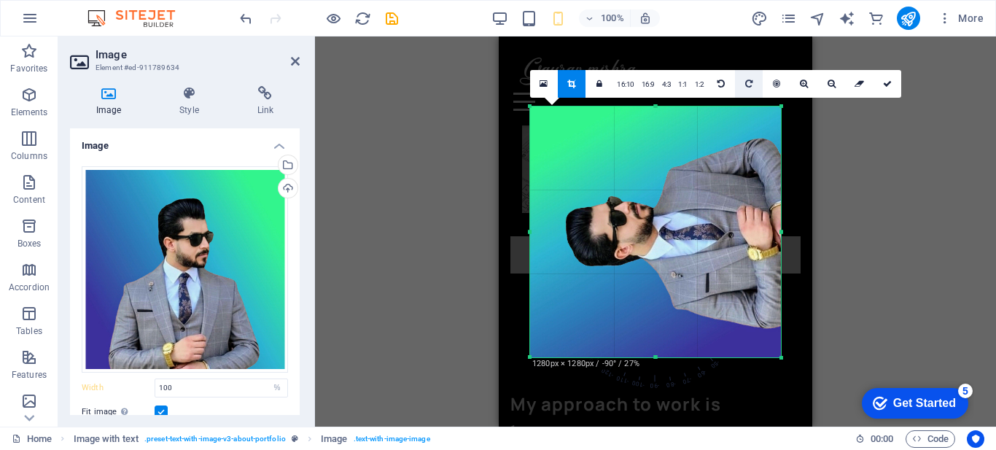
click at [747, 86] on icon at bounding box center [748, 83] width 7 height 9
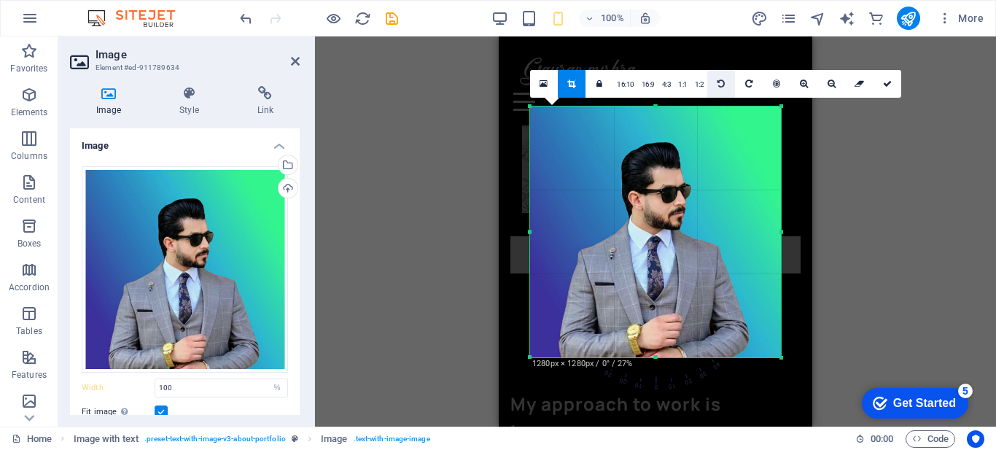
click at [713, 85] on link at bounding box center [721, 84] width 28 height 28
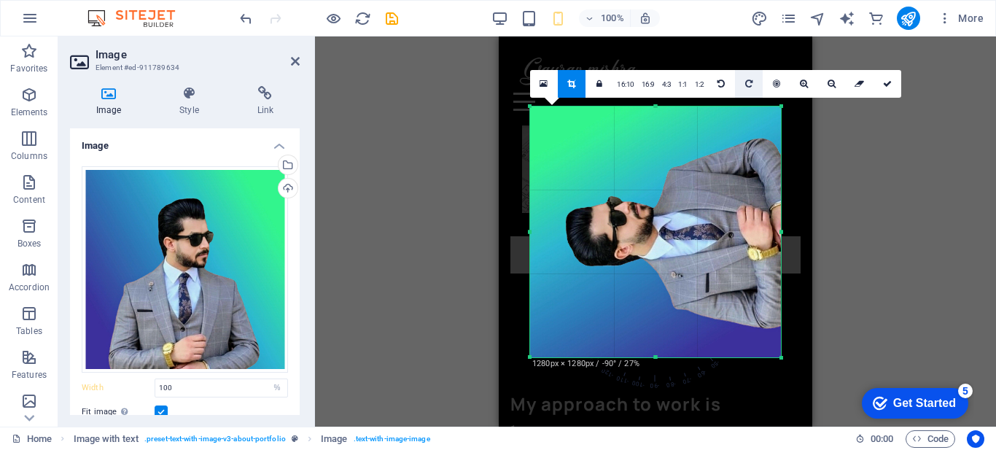
click at [745, 83] on icon at bounding box center [748, 83] width 7 height 9
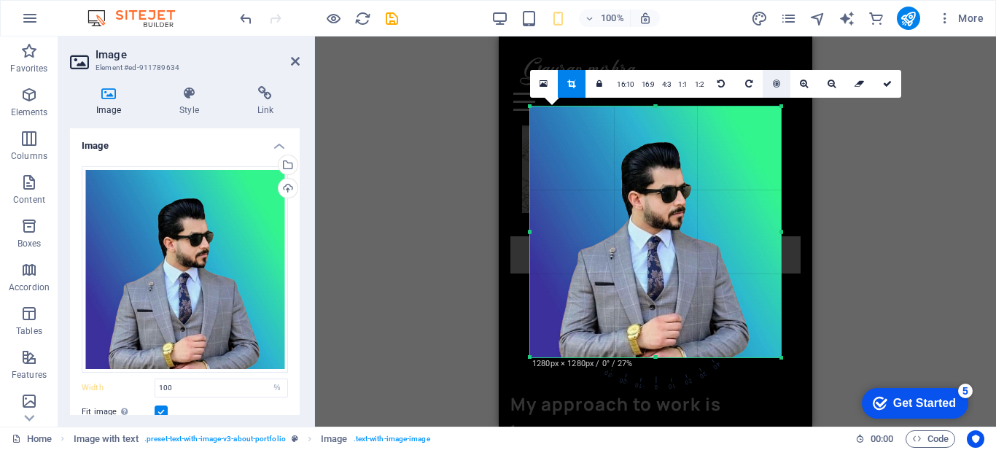
click at [779, 80] on link at bounding box center [777, 84] width 28 height 28
click at [887, 84] on icon at bounding box center [887, 83] width 9 height 9
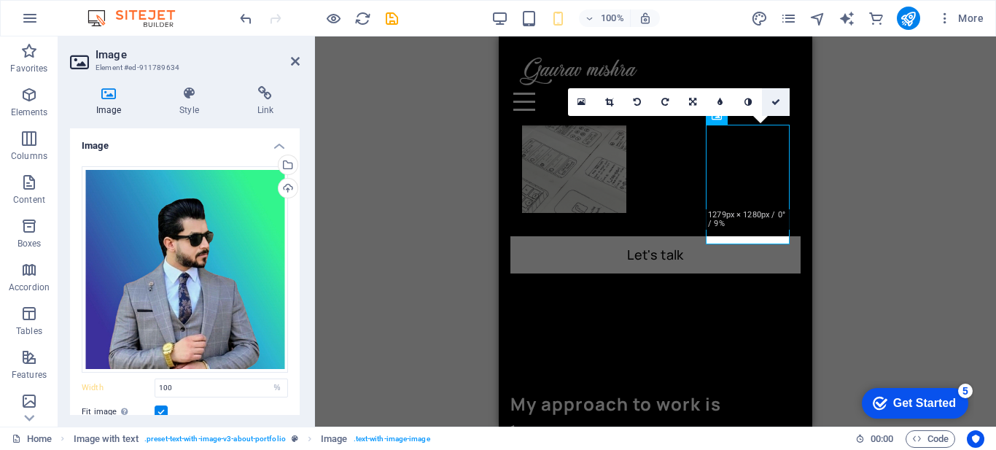
click at [777, 104] on icon at bounding box center [776, 102] width 9 height 9
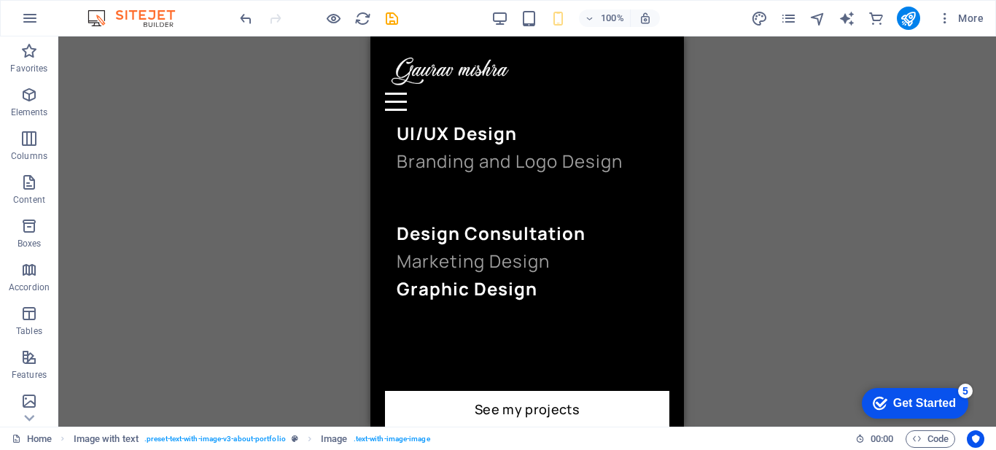
scroll to position [1604, 0]
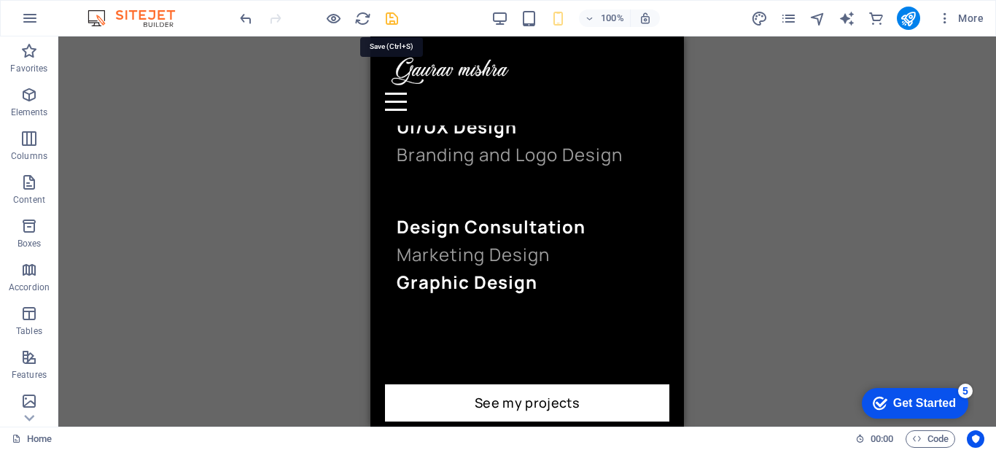
click at [390, 20] on icon "save" at bounding box center [392, 18] width 17 height 17
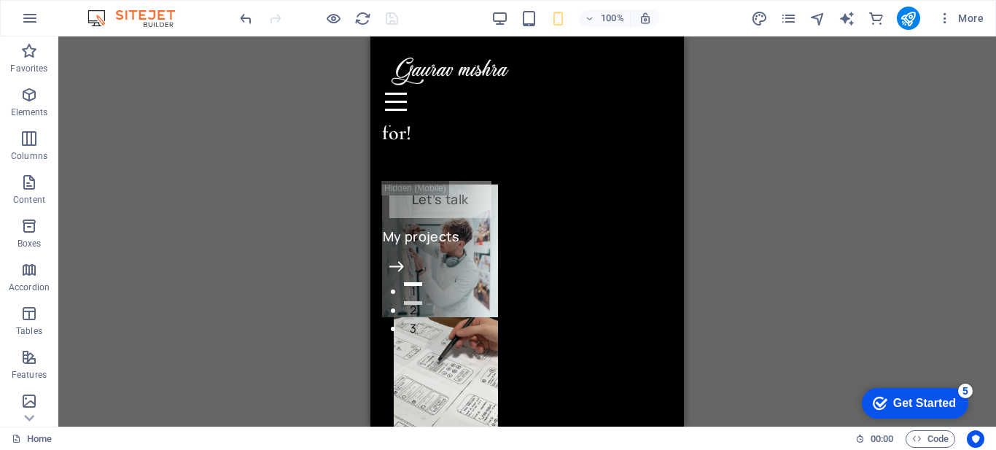
scroll to position [0, 0]
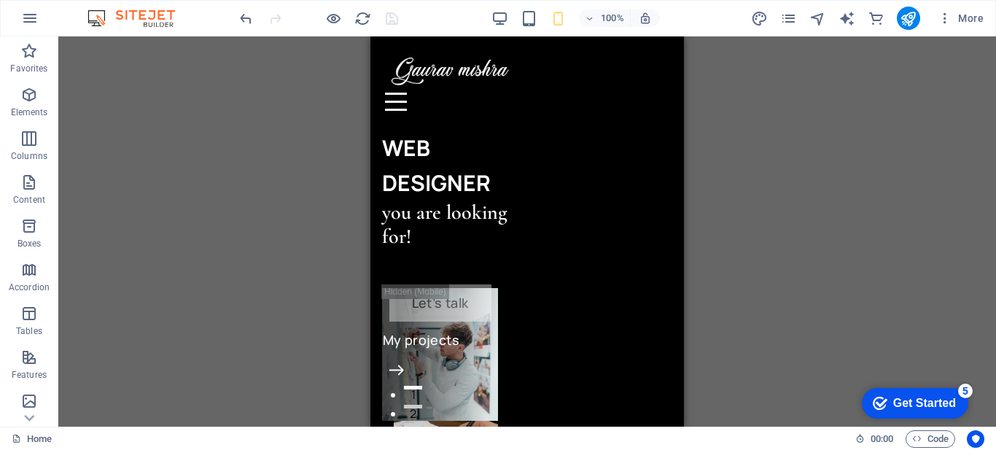
drag, startPoint x: 676, startPoint y: 236, endPoint x: 1057, endPoint y: 97, distance: 405.3
drag, startPoint x: 679, startPoint y: 65, endPoint x: 1060, endPoint y: 87, distance: 382.0
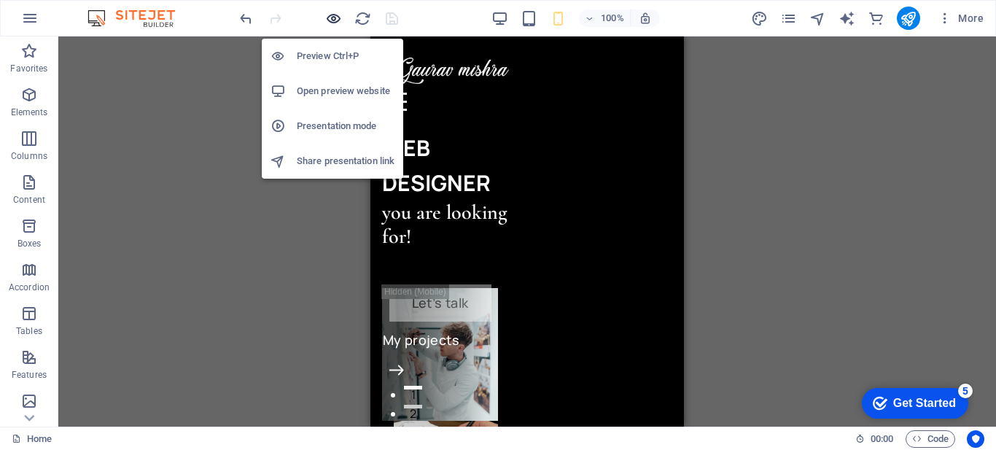
click at [337, 21] on icon "button" at bounding box center [333, 18] width 17 height 17
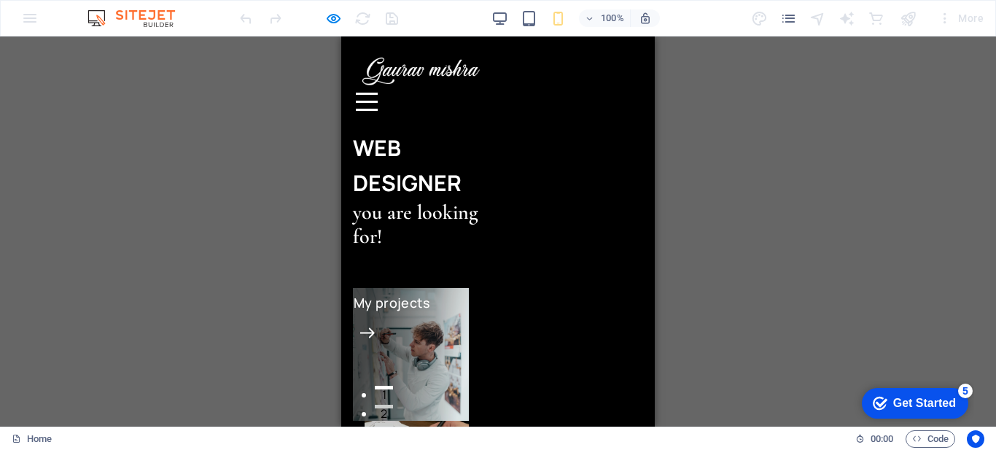
click at [375, 327] on icon at bounding box center [367, 332] width 15 height 10
click at [469, 288] on img at bounding box center [411, 354] width 116 height 133
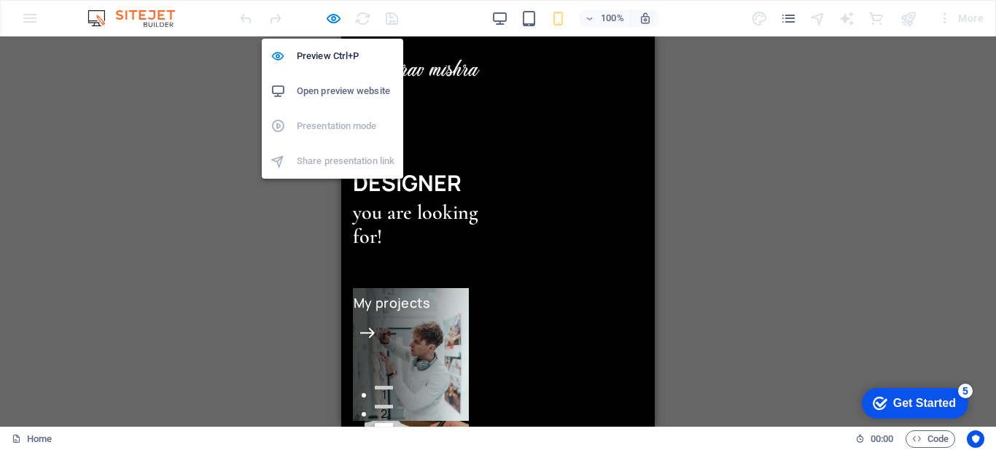
click at [343, 93] on h6 "Open preview website" at bounding box center [346, 91] width 98 height 18
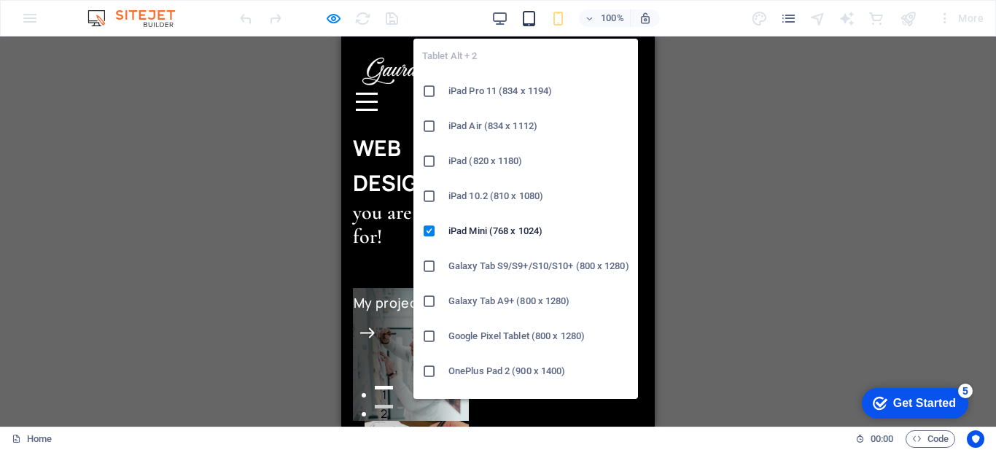
click at [531, 26] on icon "button" at bounding box center [529, 18] width 17 height 17
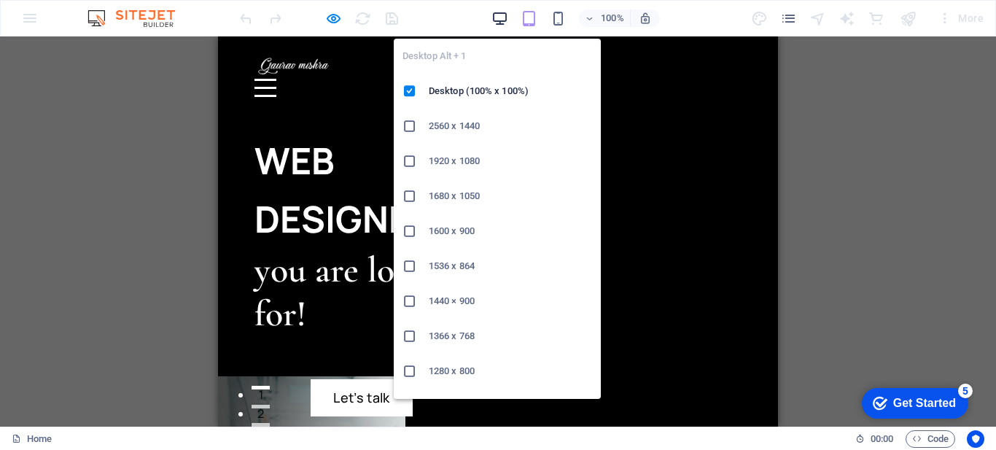
click at [499, 21] on icon "button" at bounding box center [500, 18] width 17 height 17
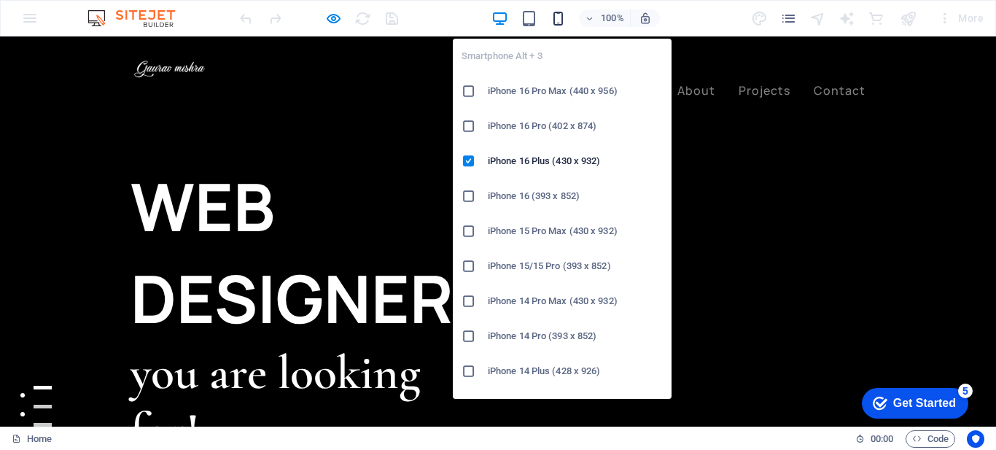
click at [560, 19] on icon "button" at bounding box center [558, 18] width 17 height 17
